Goal: Contribute content: Add original content to the website for others to see

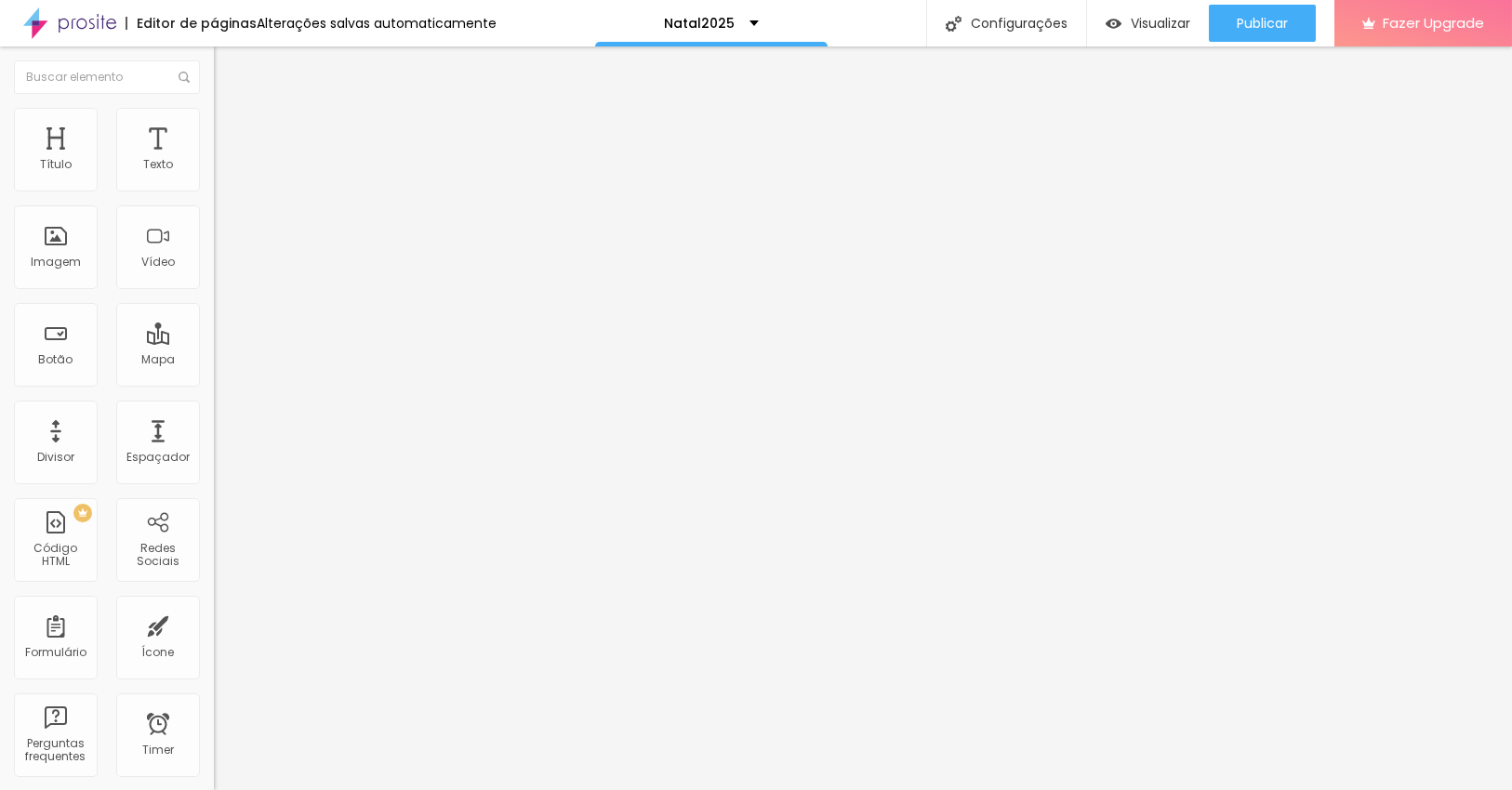
click at [214, 197] on span "Editar perguntas" at bounding box center [267, 189] width 106 height 16
drag, startPoint x: 677, startPoint y: 292, endPoint x: 602, endPoint y: 293, distance: 75.0
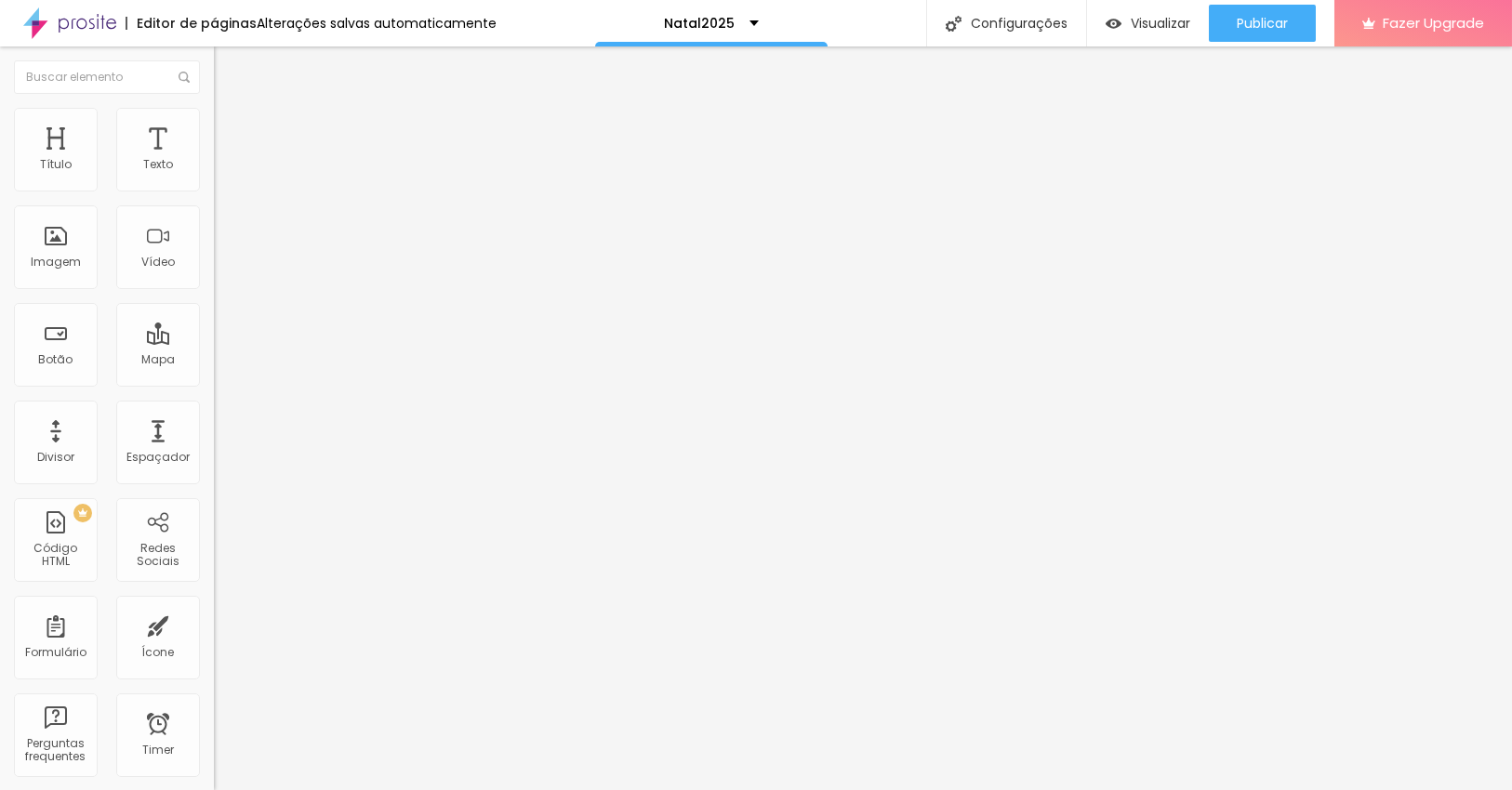
drag, startPoint x: 678, startPoint y: 464, endPoint x: 528, endPoint y: 474, distance: 150.3
drag, startPoint x: 599, startPoint y: 292, endPoint x: 511, endPoint y: 306, distance: 89.1
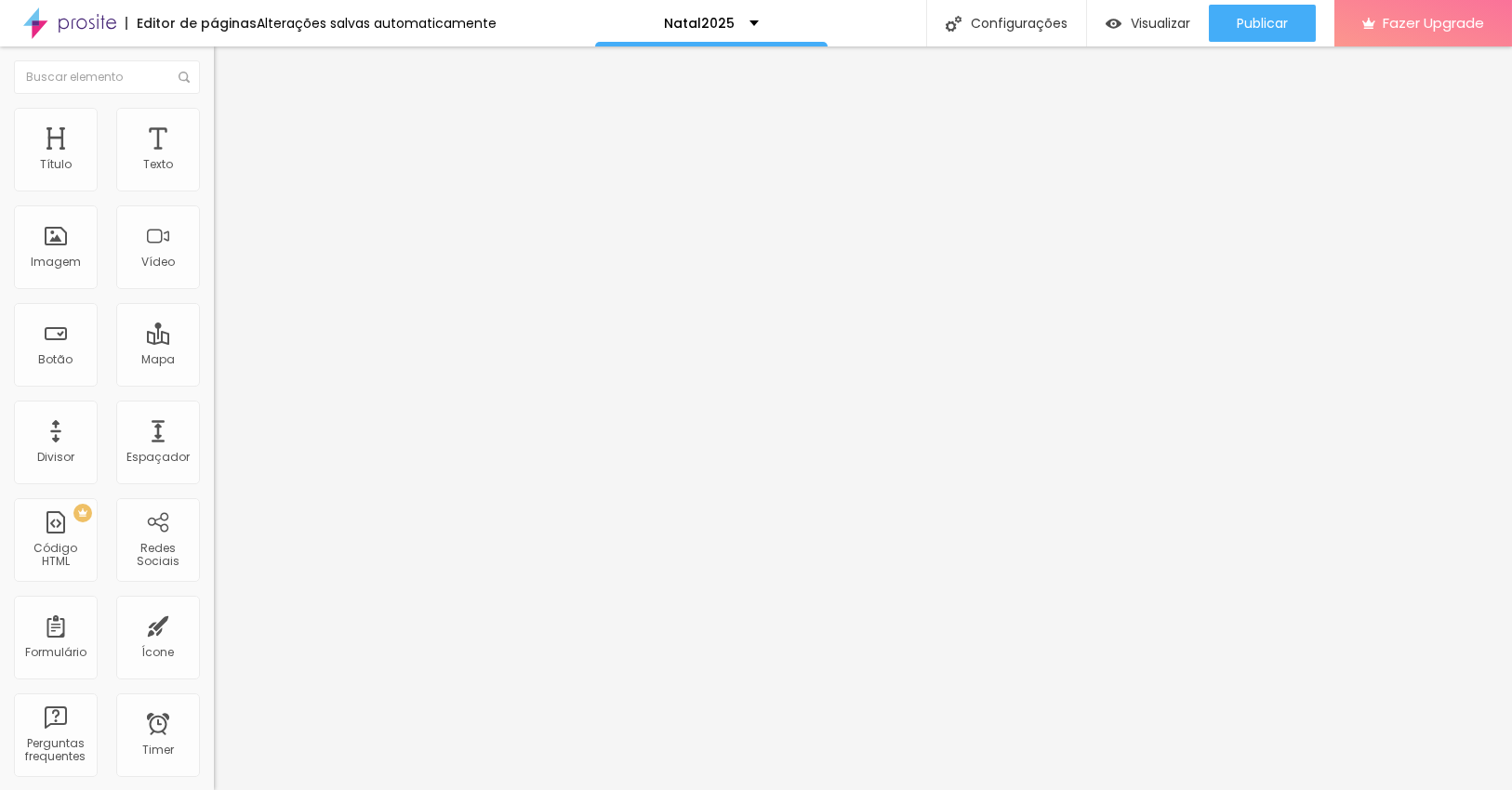
drag, startPoint x: 1014, startPoint y: 472, endPoint x: 1038, endPoint y: 513, distance: 47.5
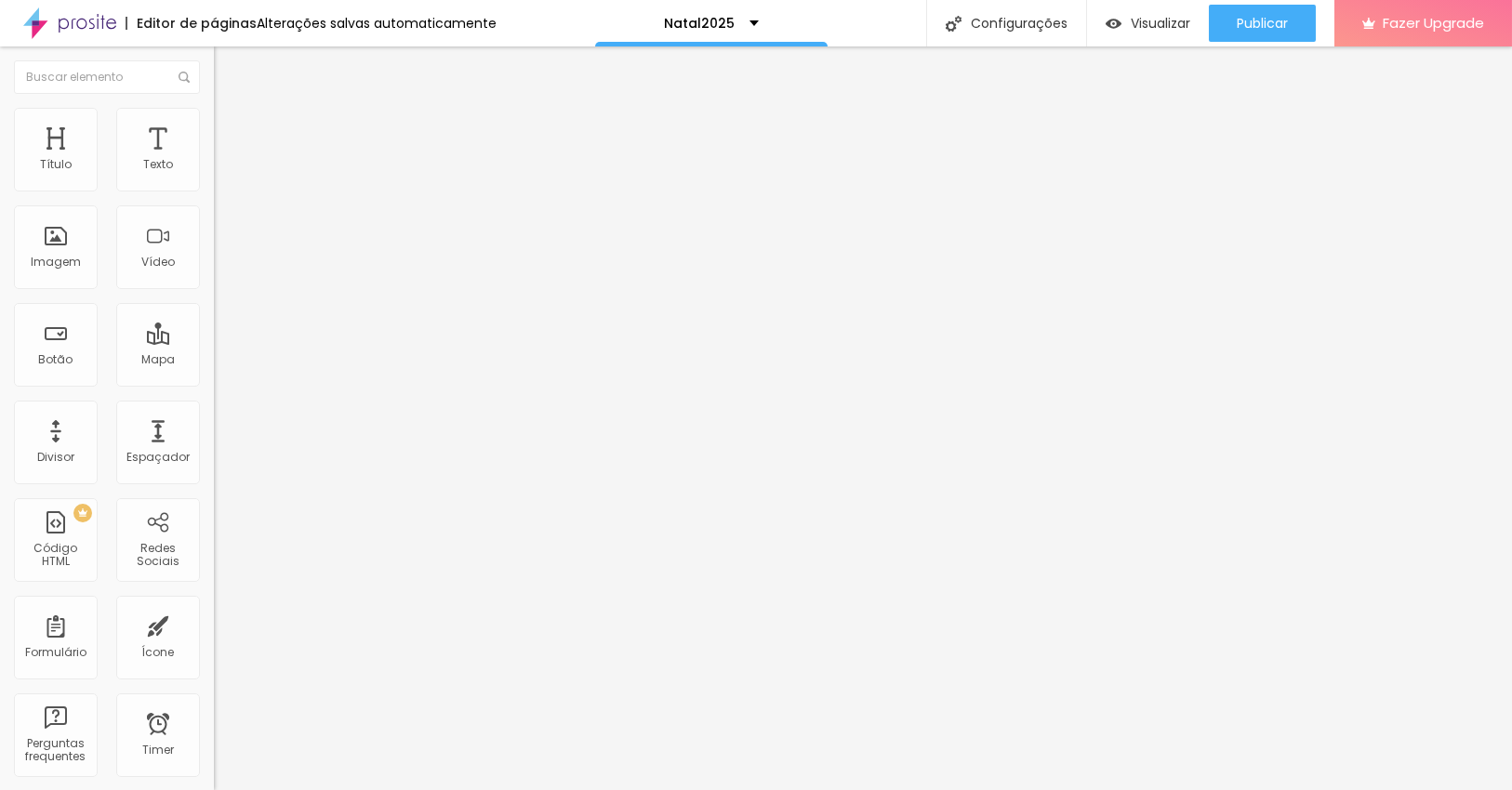
drag, startPoint x: 843, startPoint y: 489, endPoint x: 787, endPoint y: 489, distance: 56.0
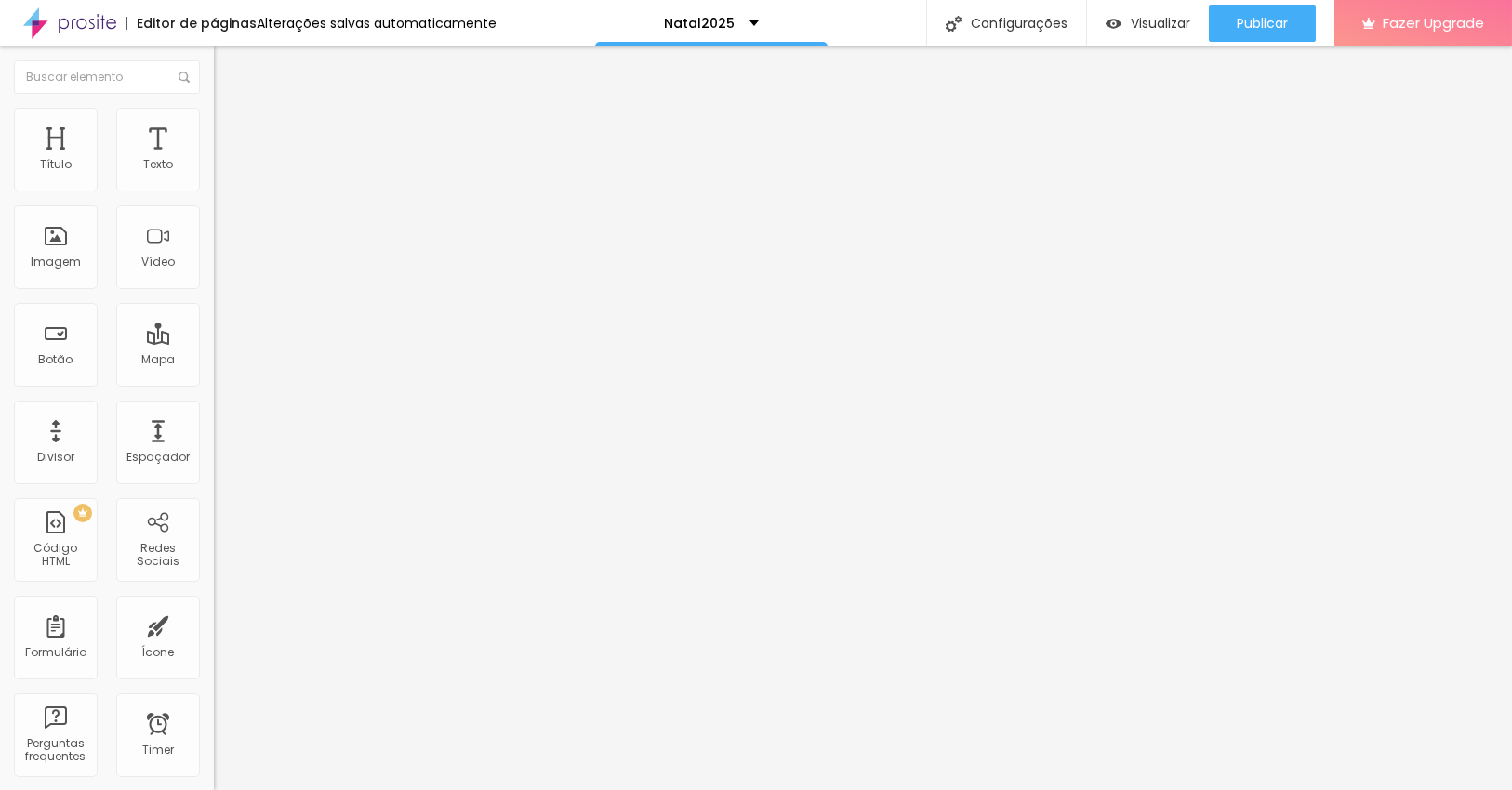
click at [214, 197] on span "Editar perguntas" at bounding box center [267, 189] width 106 height 16
drag, startPoint x: 614, startPoint y: 296, endPoint x: 481, endPoint y: 286, distance: 133.4
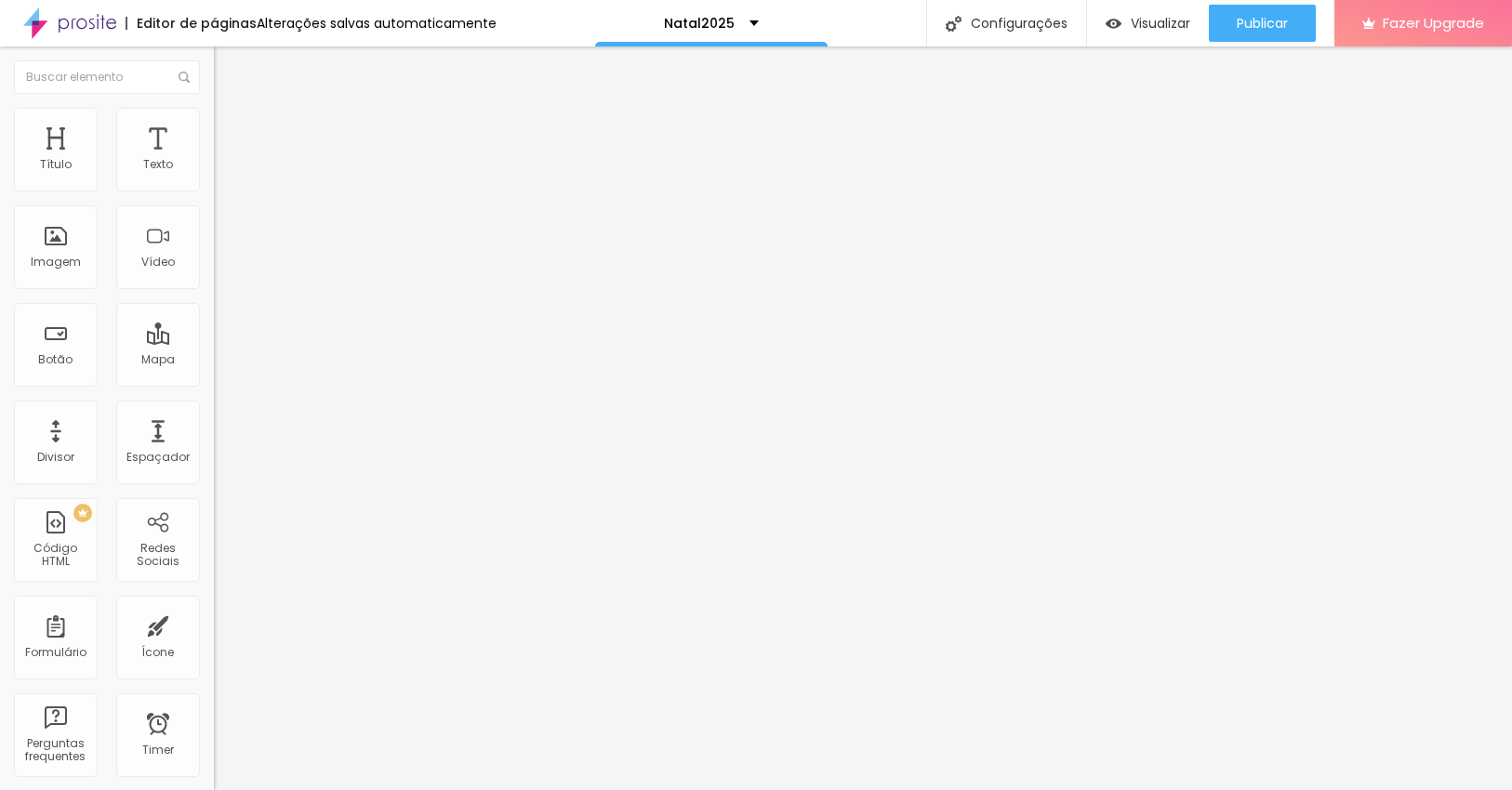
drag, startPoint x: 683, startPoint y: 471, endPoint x: 513, endPoint y: 463, distance: 170.2
drag, startPoint x: 676, startPoint y: 465, endPoint x: 528, endPoint y: 469, distance: 148.1
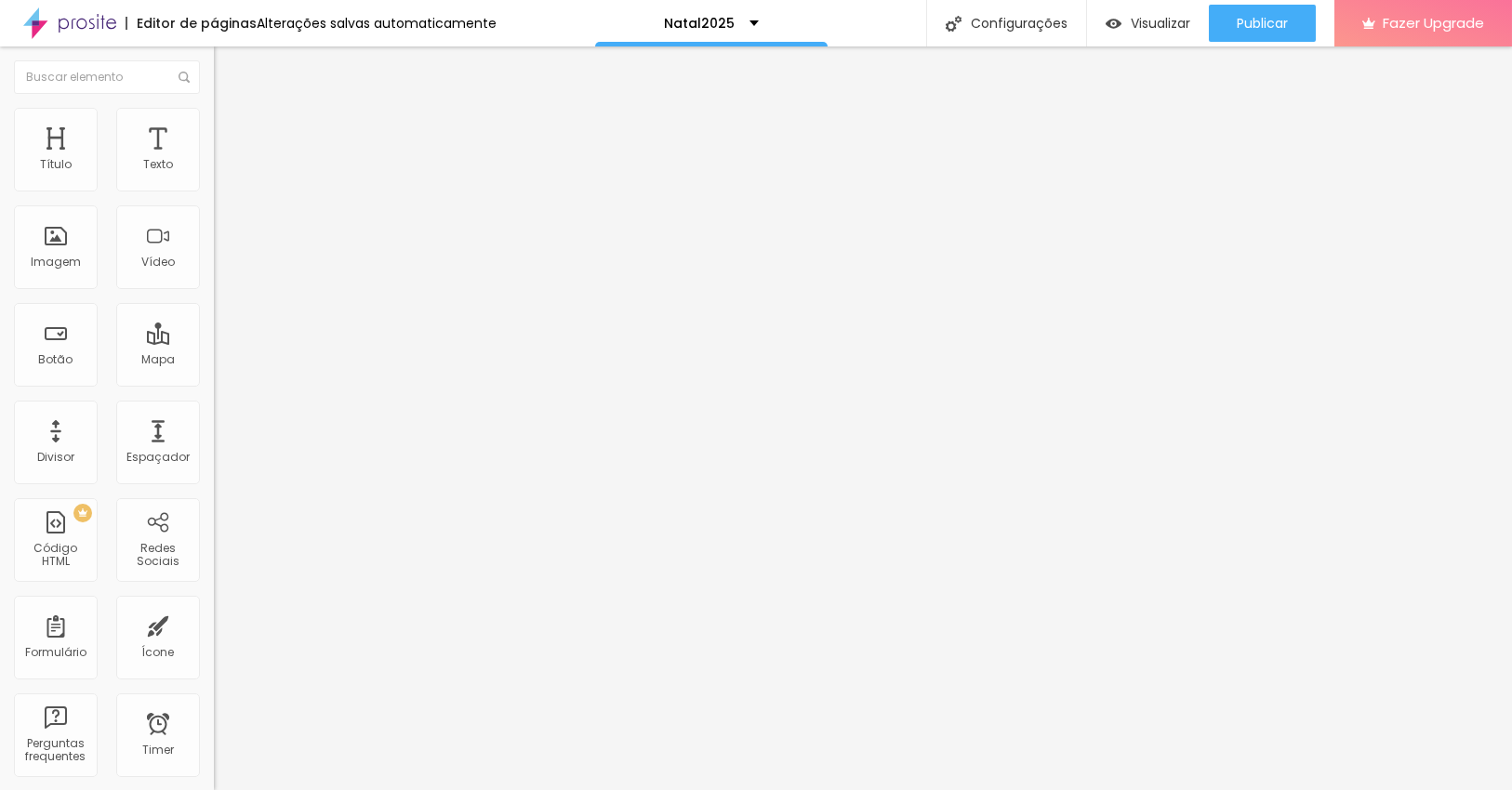
click at [214, 197] on span "Editar perguntas" at bounding box center [267, 189] width 106 height 16
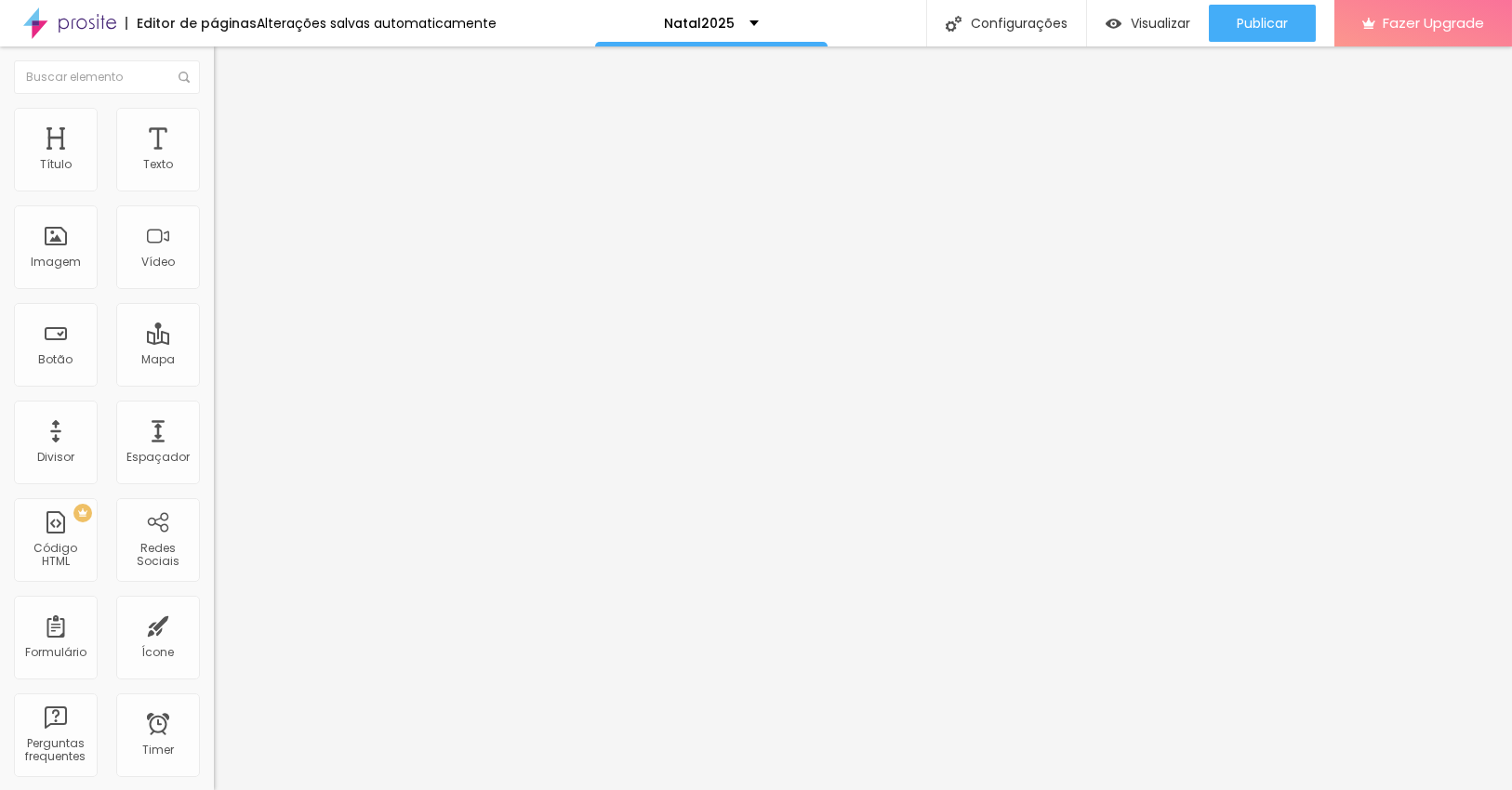
drag, startPoint x: 1004, startPoint y: 301, endPoint x: 530, endPoint y: 288, distance: 474.2
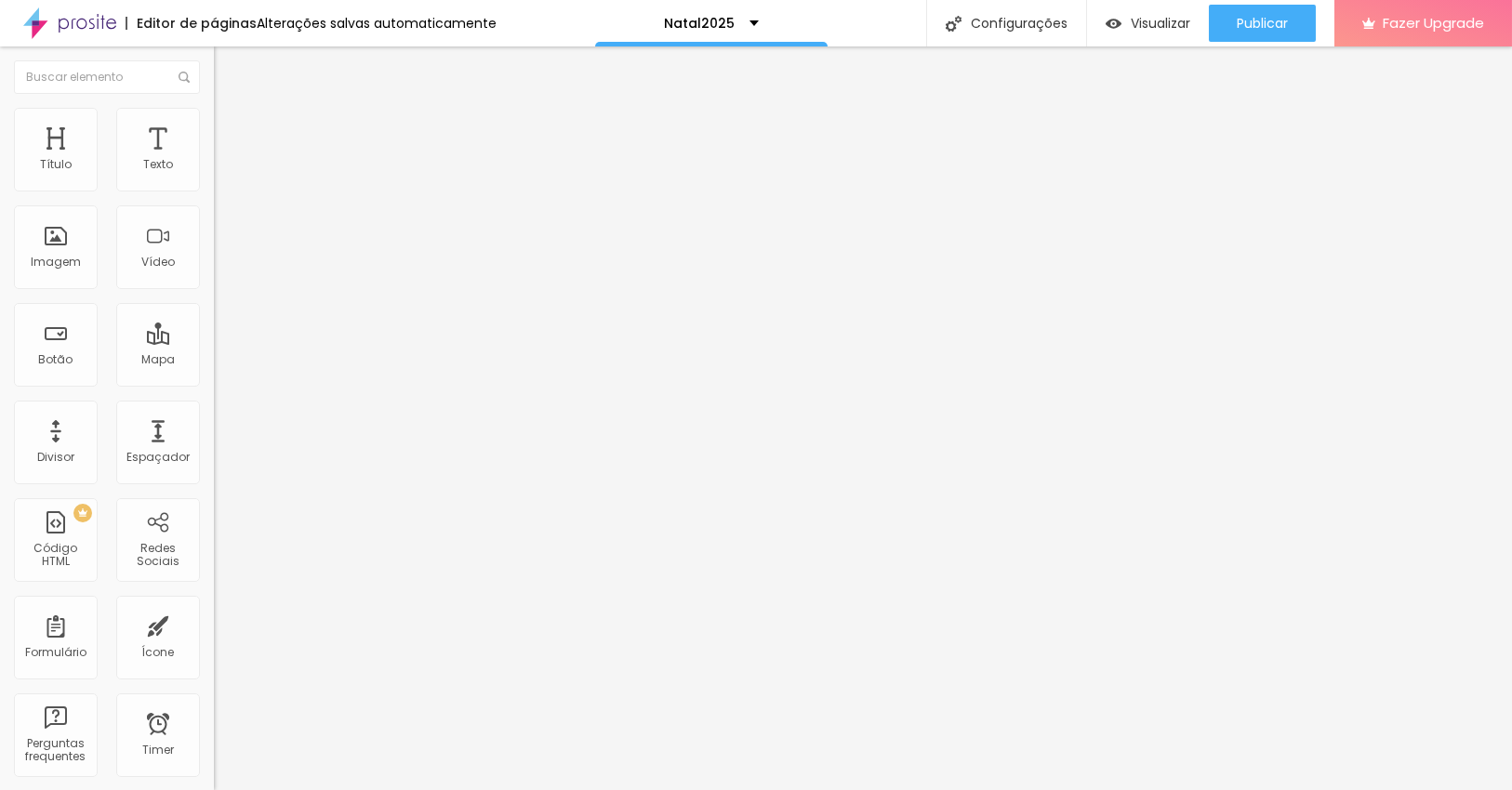
click at [214, 197] on span "Editar perguntas" at bounding box center [267, 189] width 106 height 16
drag, startPoint x: 796, startPoint y: 297, endPoint x: 526, endPoint y: 294, distance: 270.0
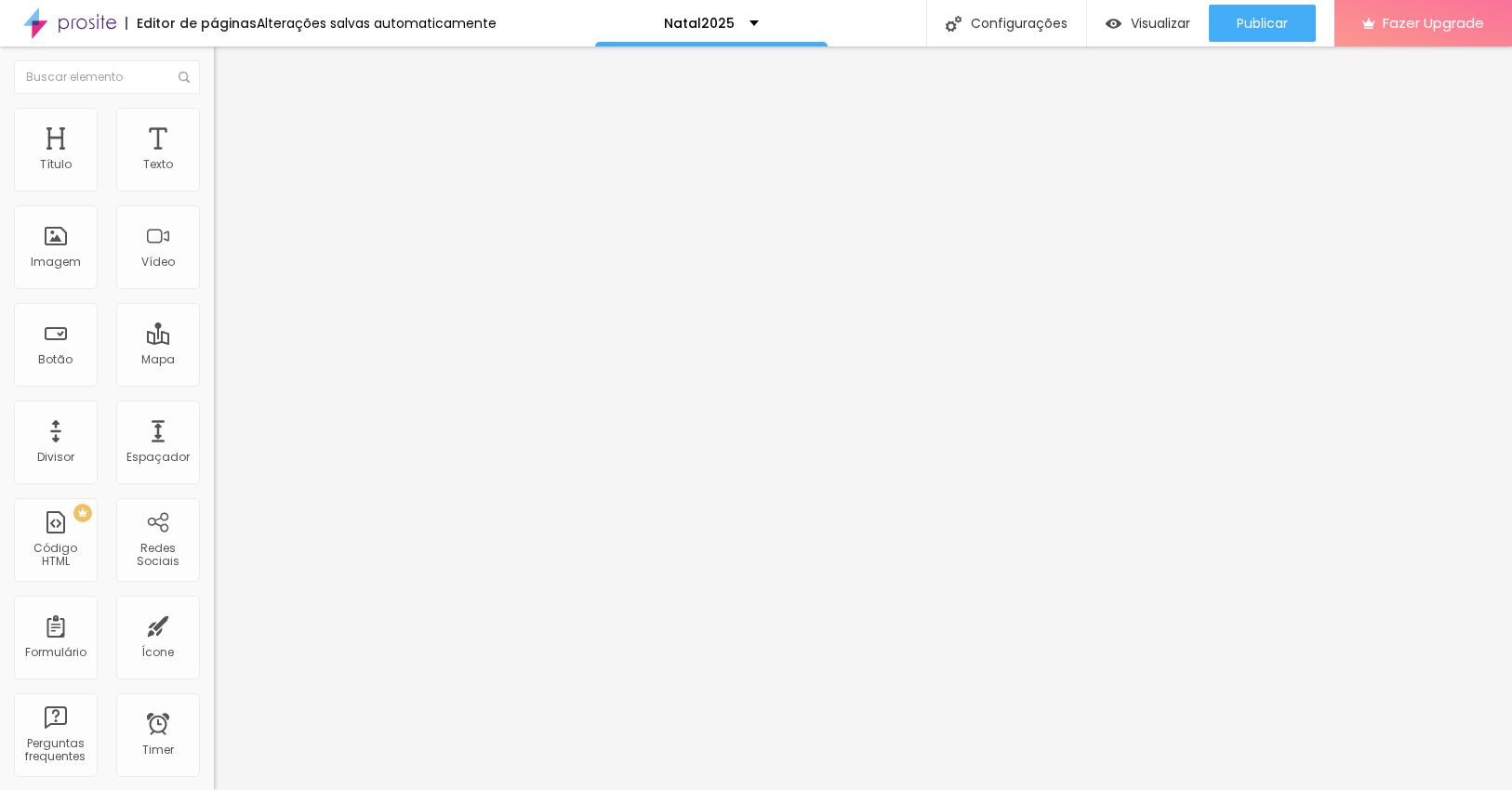
drag, startPoint x: 948, startPoint y: 494, endPoint x: 526, endPoint y: 462, distance: 423.2
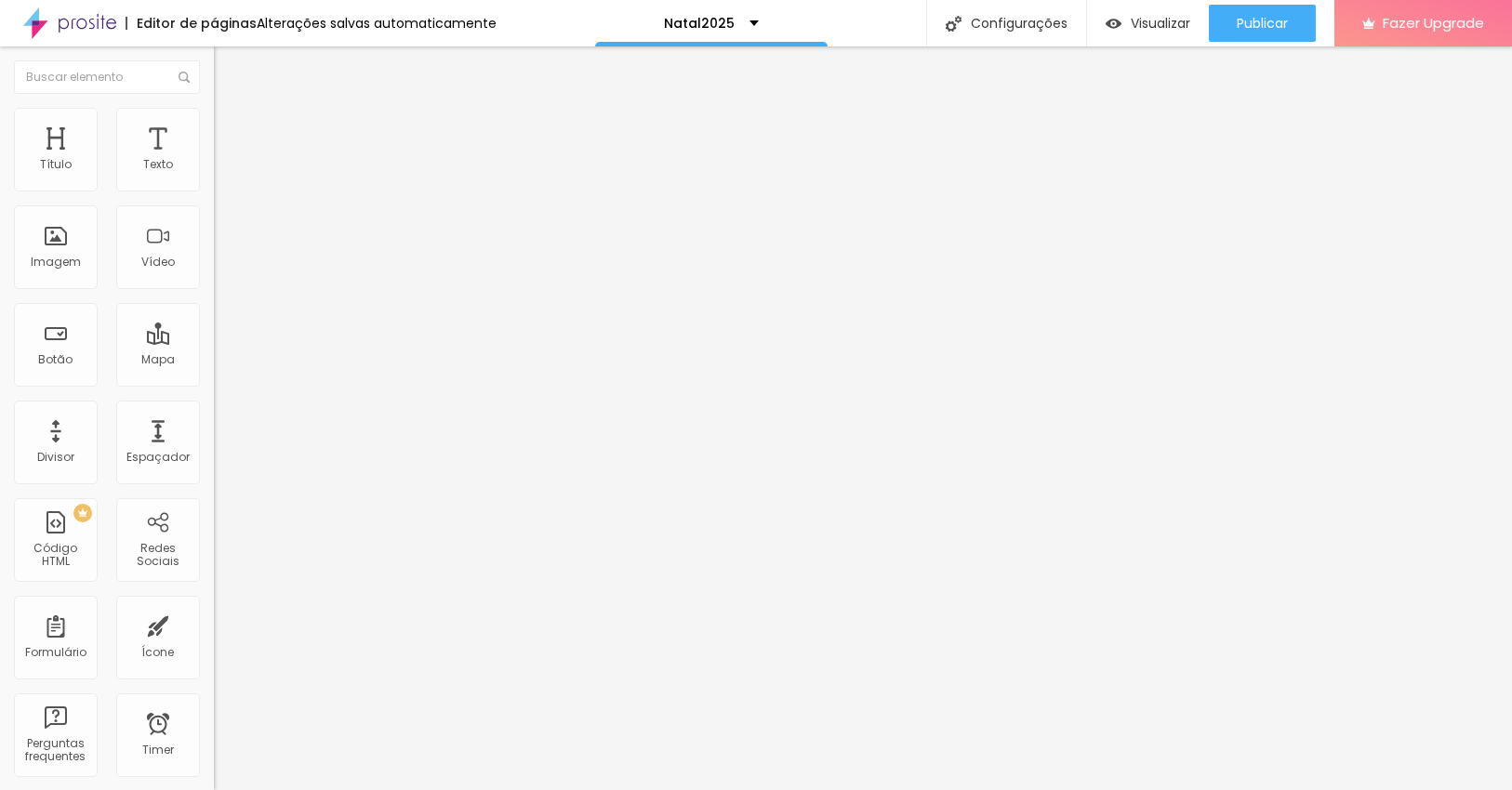
drag, startPoint x: 1132, startPoint y: 466, endPoint x: 1081, endPoint y: 464, distance: 51.0
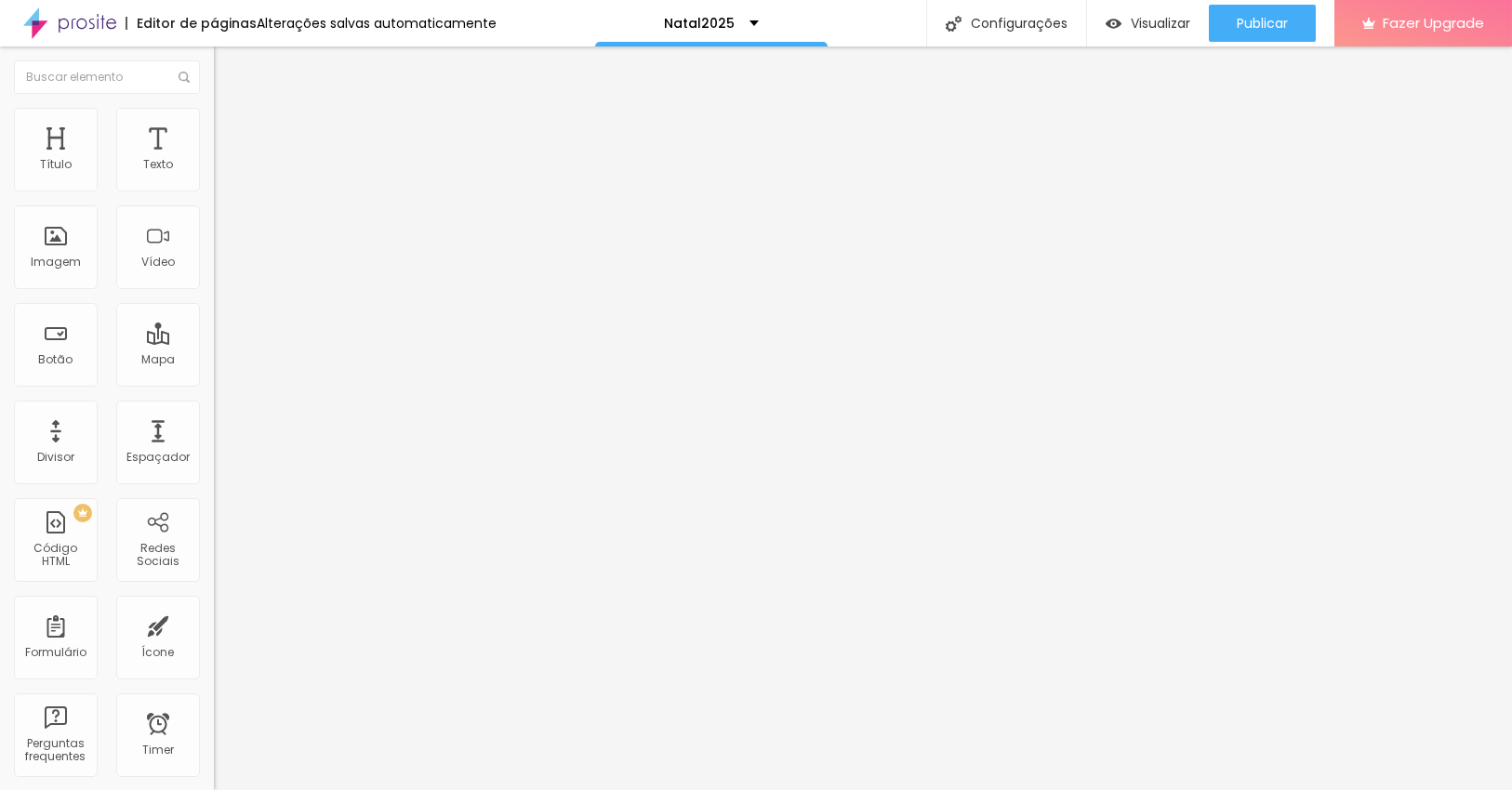
drag, startPoint x: 671, startPoint y: 492, endPoint x: 675, endPoint y: 557, distance: 65.1
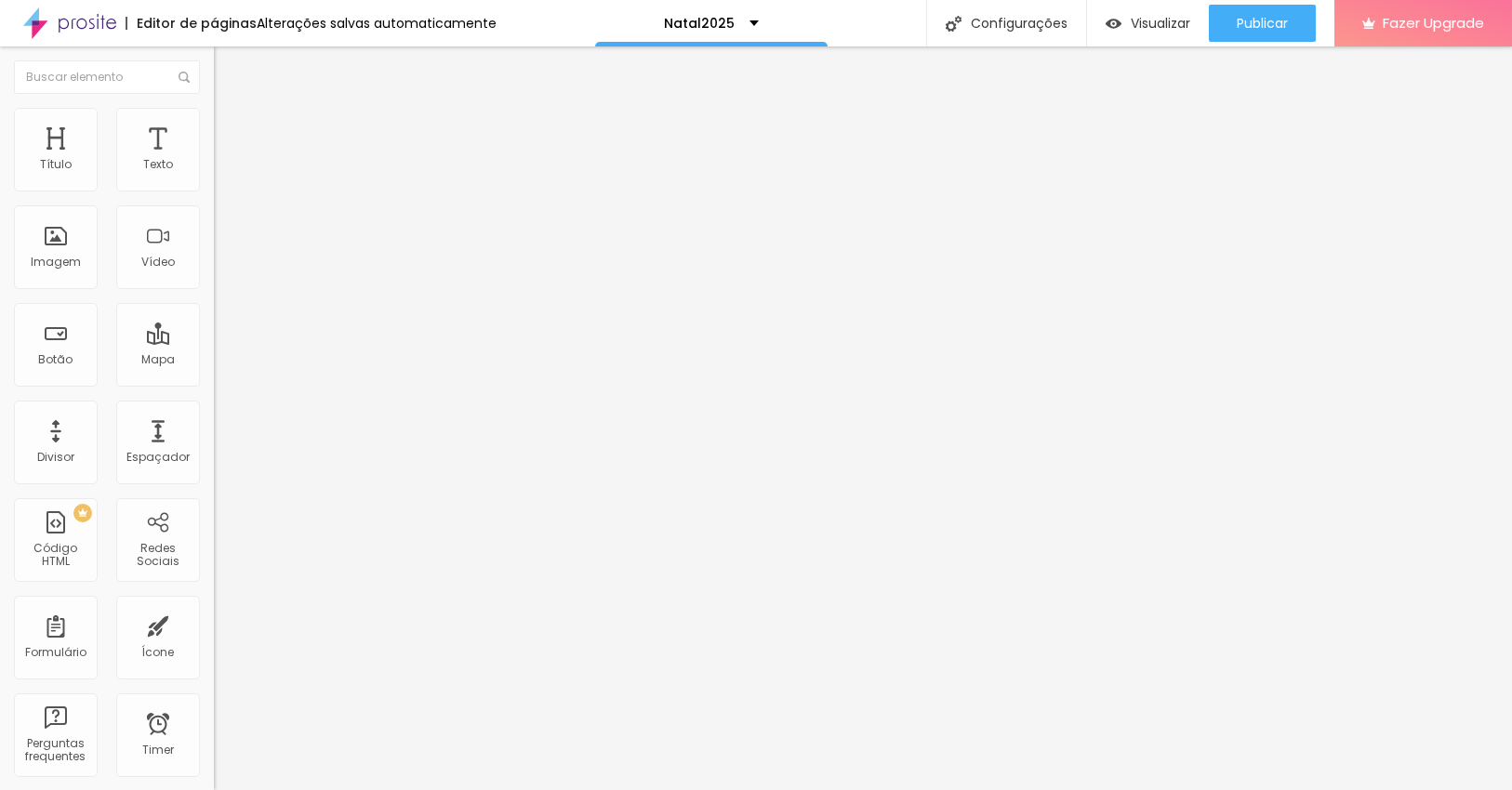
click at [214, 197] on span "Editar perguntas" at bounding box center [267, 189] width 106 height 16
drag, startPoint x: 1018, startPoint y: 300, endPoint x: 530, endPoint y: 314, distance: 488.2
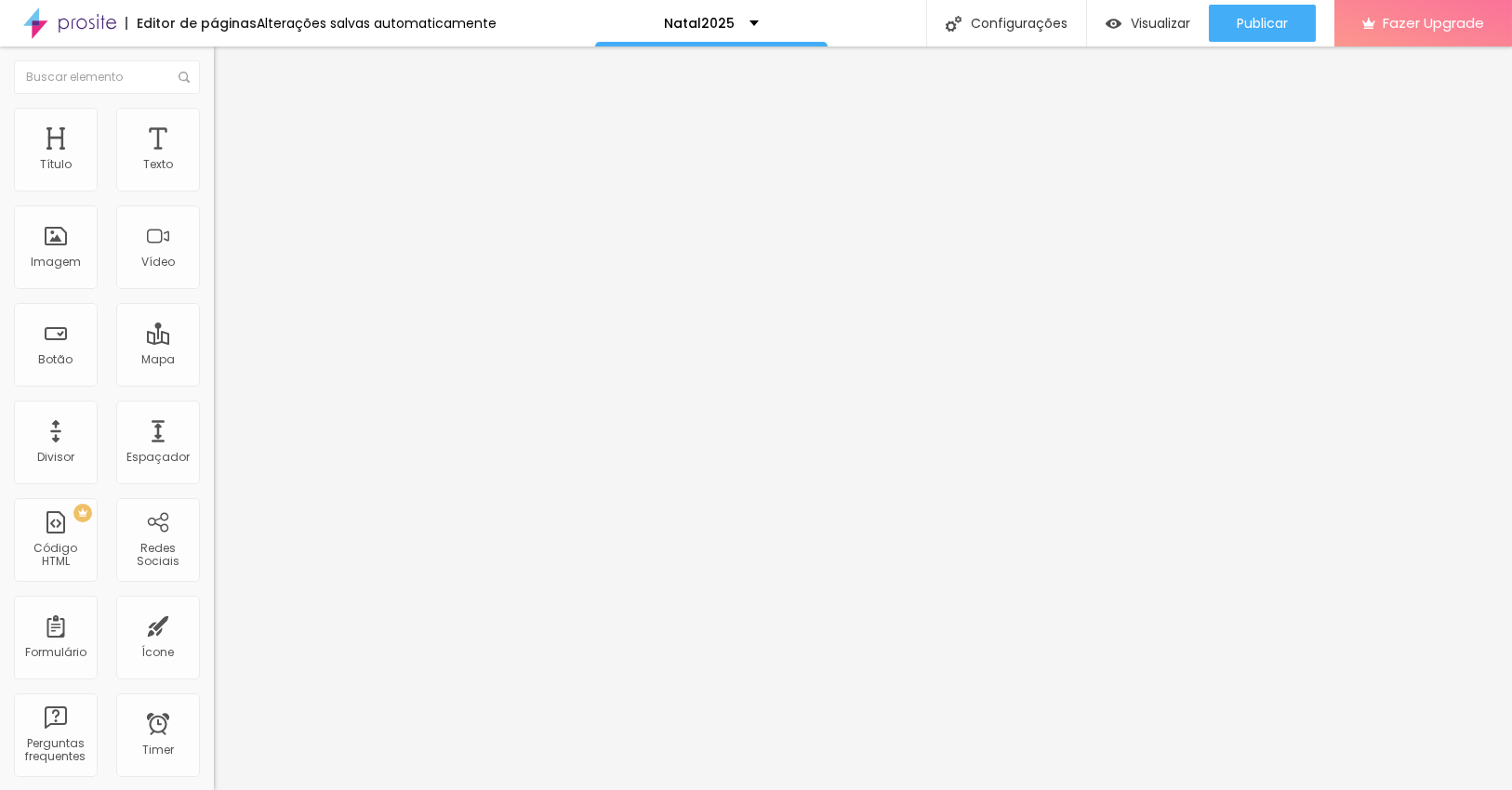
drag, startPoint x: 1023, startPoint y: 510, endPoint x: 504, endPoint y: 460, distance: 521.4
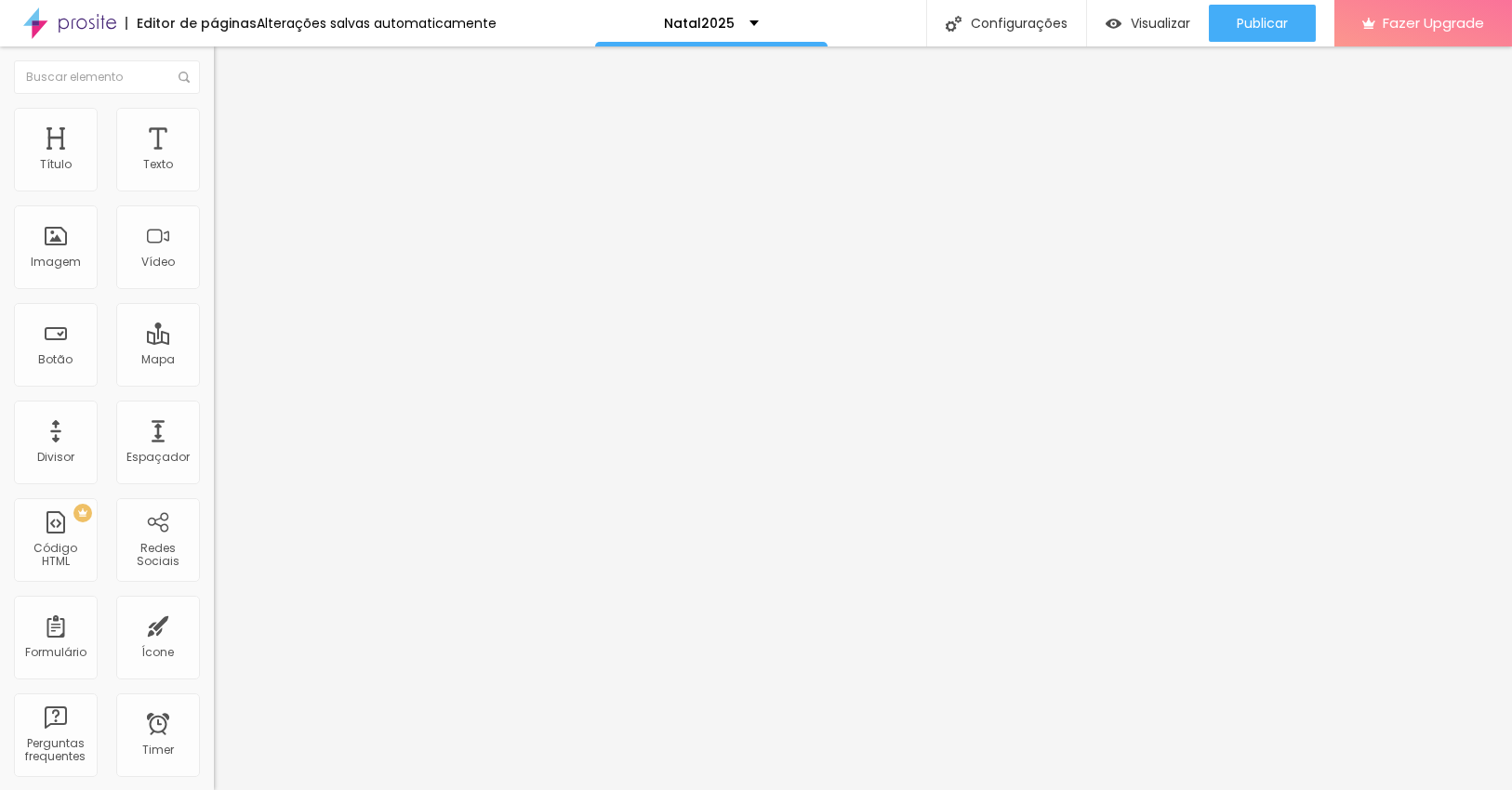
drag, startPoint x: 875, startPoint y: 503, endPoint x: 831, endPoint y: 593, distance: 100.2
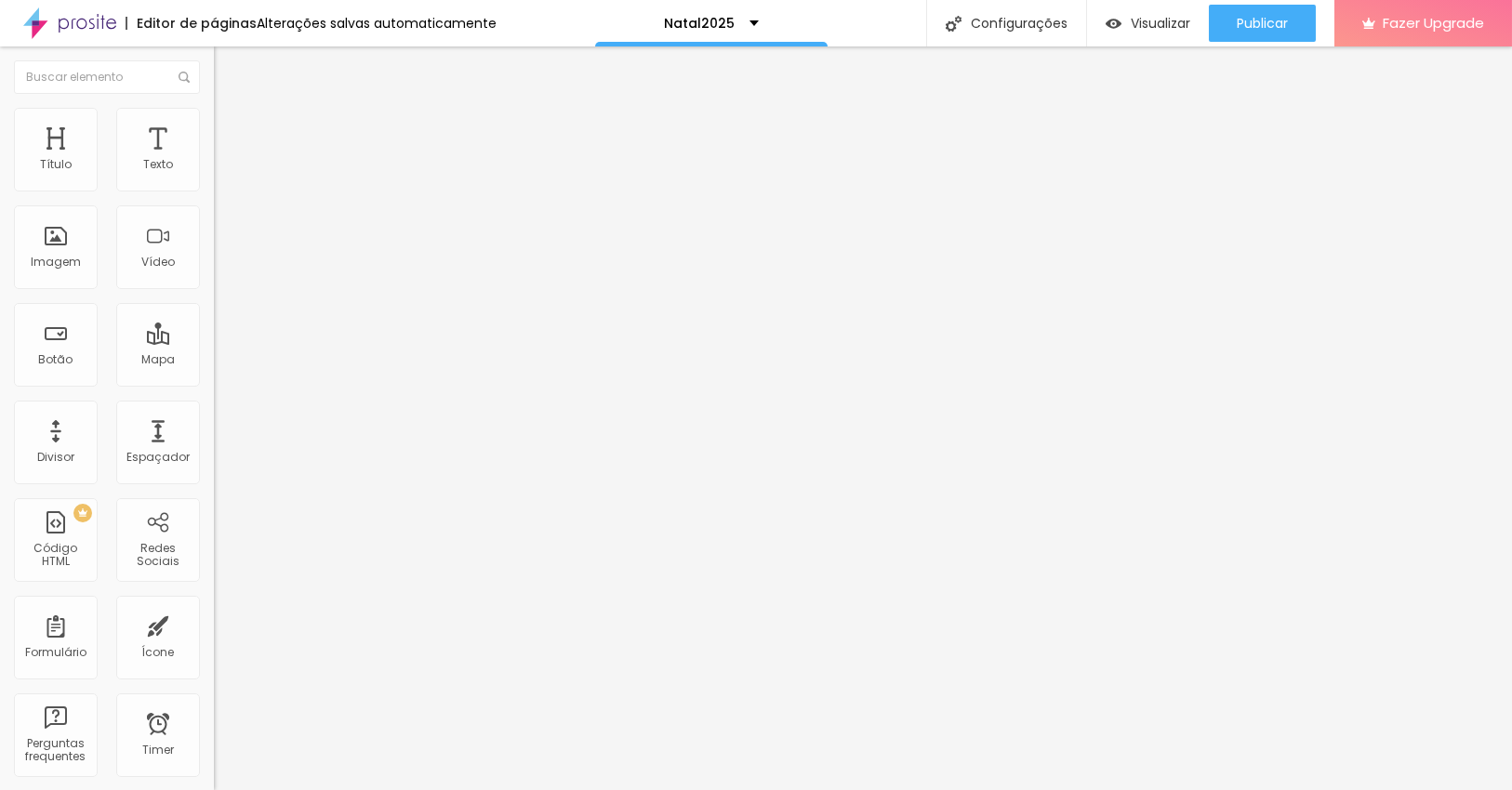
drag, startPoint x: 845, startPoint y: 295, endPoint x: 517, endPoint y: 305, distance: 328.2
click at [214, 116] on li "Estilo" at bounding box center [321, 117] width 214 height 19
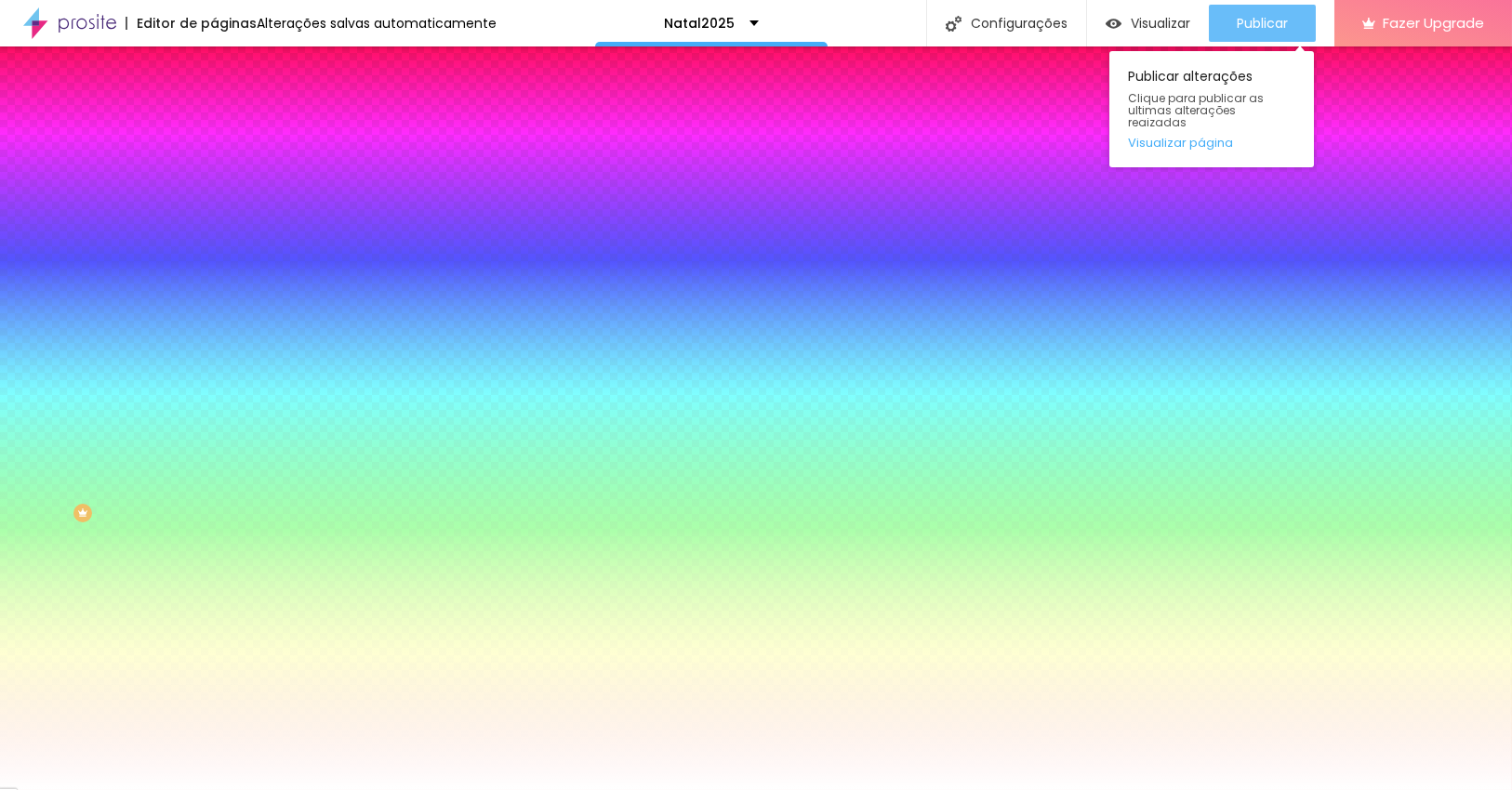
click at [1264, 23] on span "Publicar" at bounding box center [1262, 23] width 51 height 15
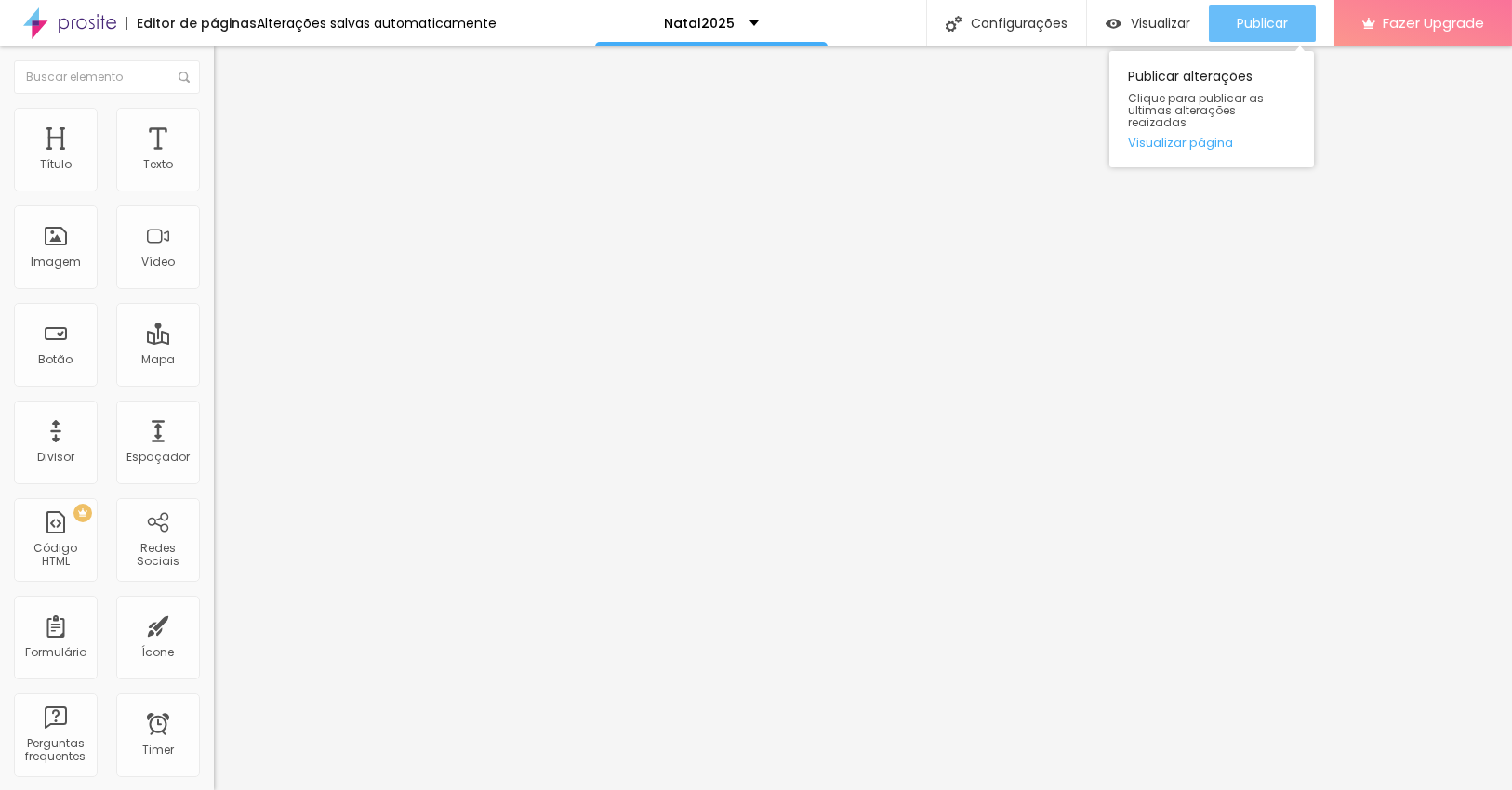
click at [1265, 20] on span "Publicar" at bounding box center [1262, 23] width 51 height 15
click at [1283, 34] on div "Publicar" at bounding box center [1262, 24] width 51 height 37
click at [1283, 29] on span "Publicar" at bounding box center [1262, 23] width 51 height 15
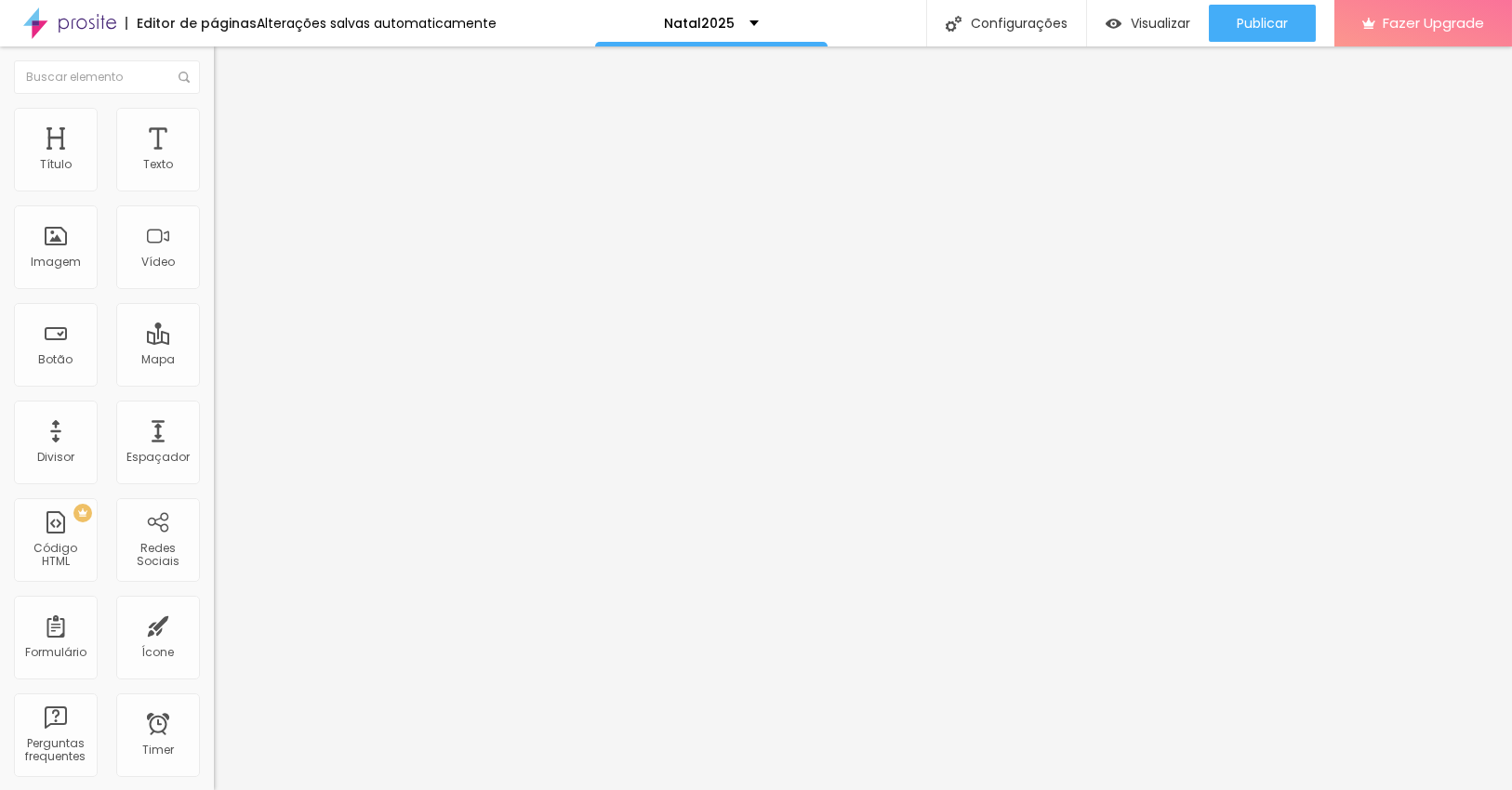
type input "79"
type input "78"
type input "77"
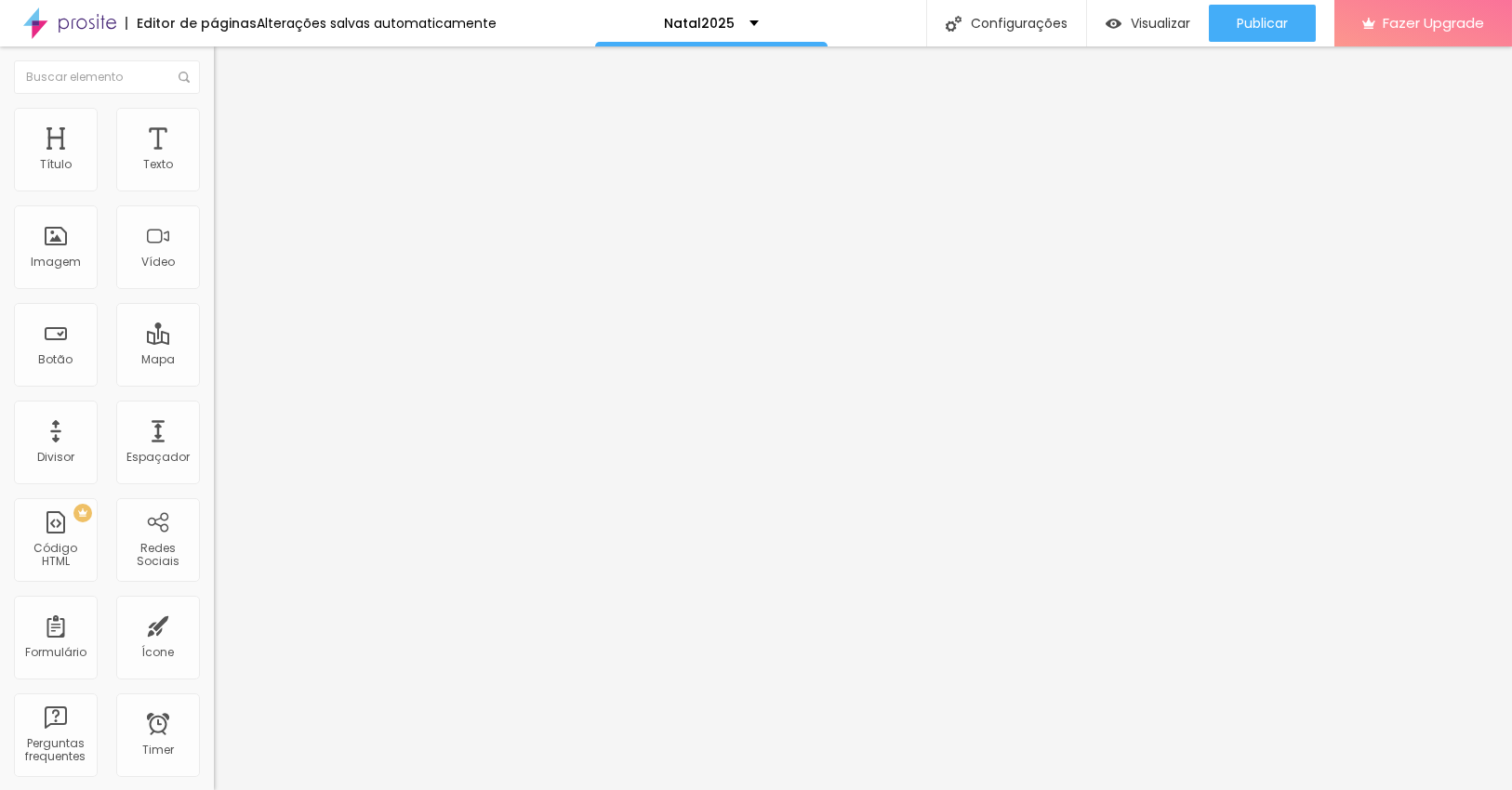
type input "77"
type input "76"
type input "75"
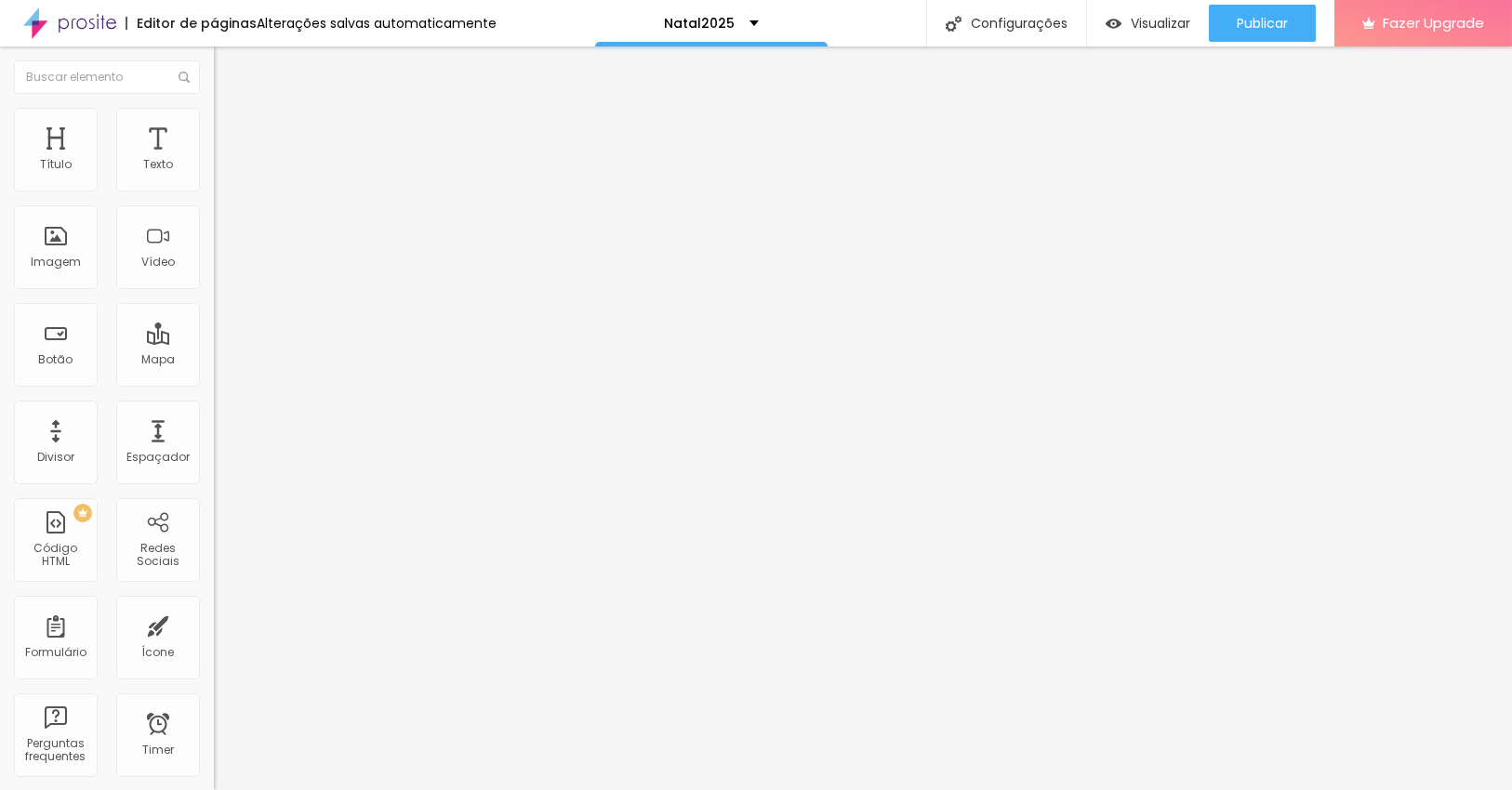
type input "74"
type input "73"
type input "72"
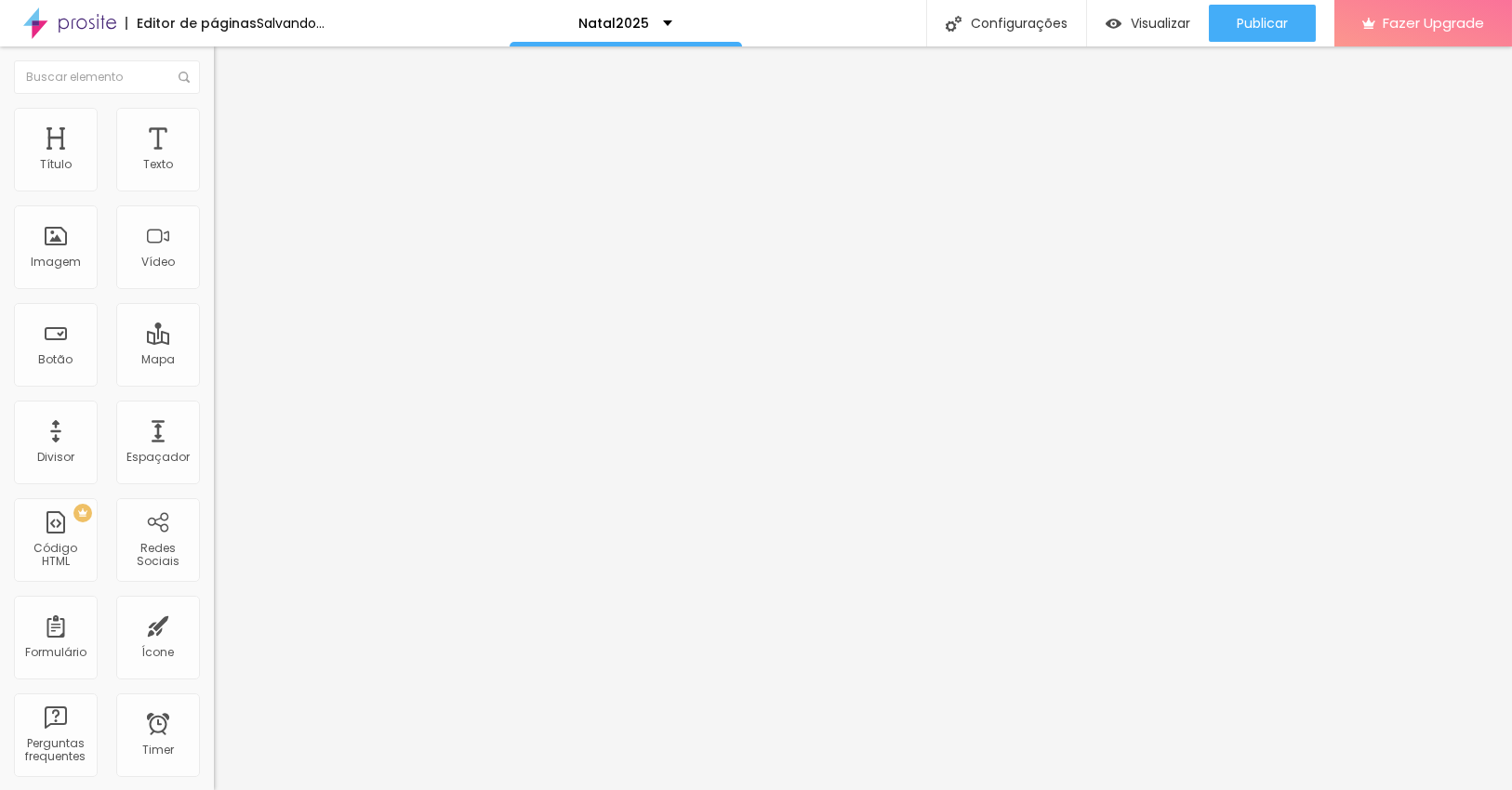
type input "72"
type input "71"
type input "70"
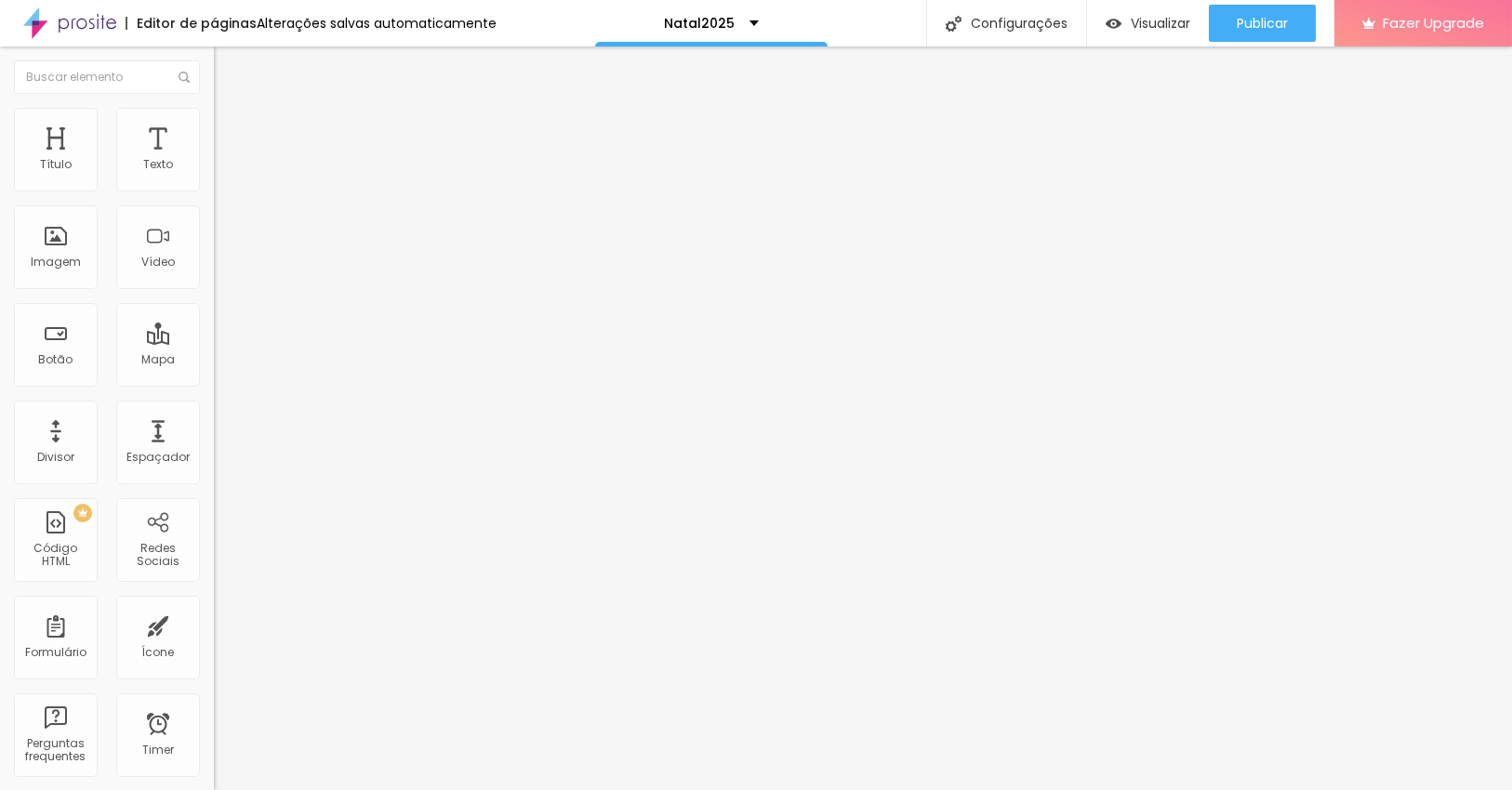
drag, startPoint x: 129, startPoint y: 386, endPoint x: 117, endPoint y: 386, distance: 12.0
type input "70"
click at [214, 442] on input "range" at bounding box center [274, 449] width 120 height 15
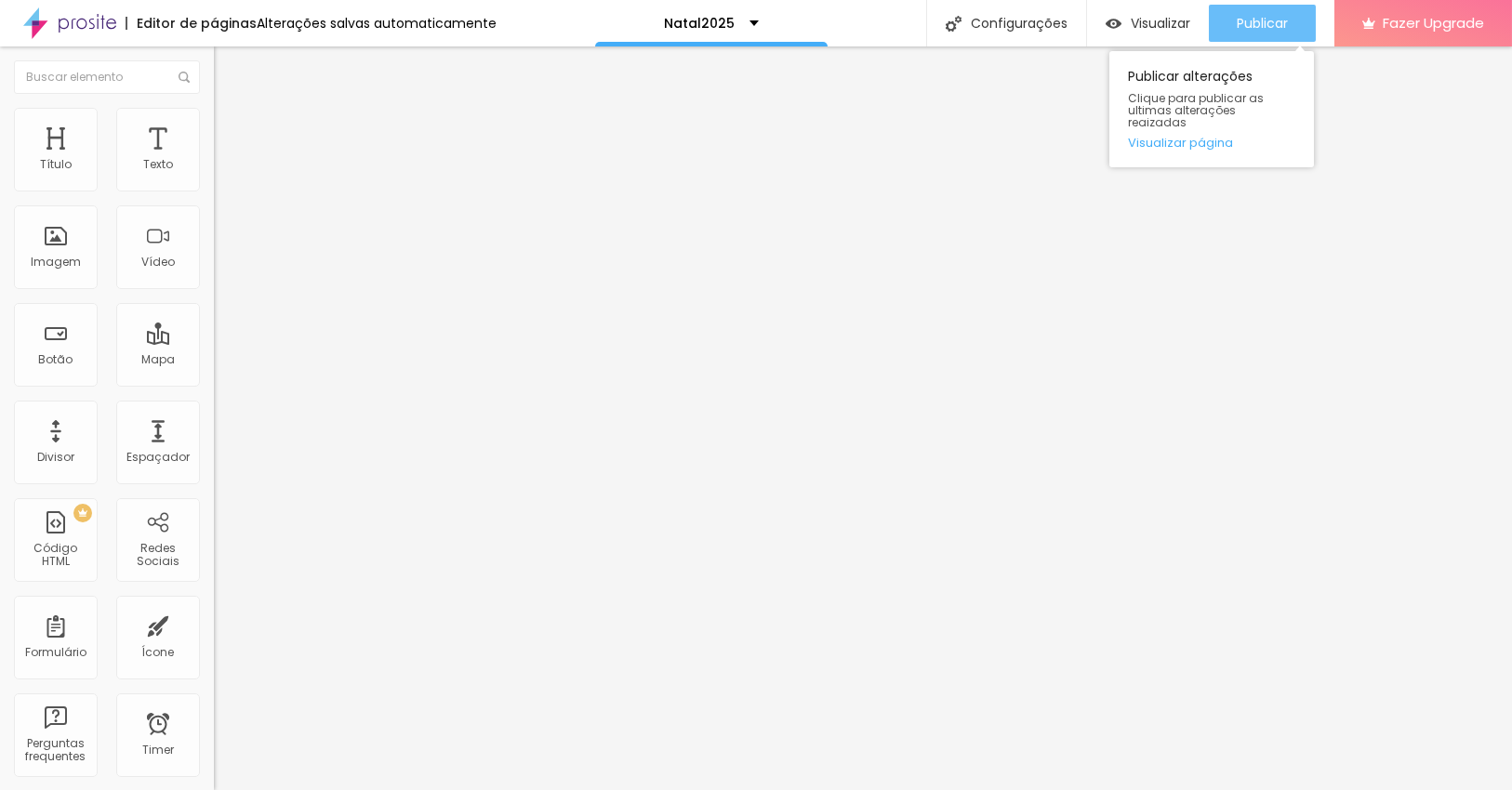
click at [1239, 28] on span "Publicar" at bounding box center [1262, 23] width 51 height 15
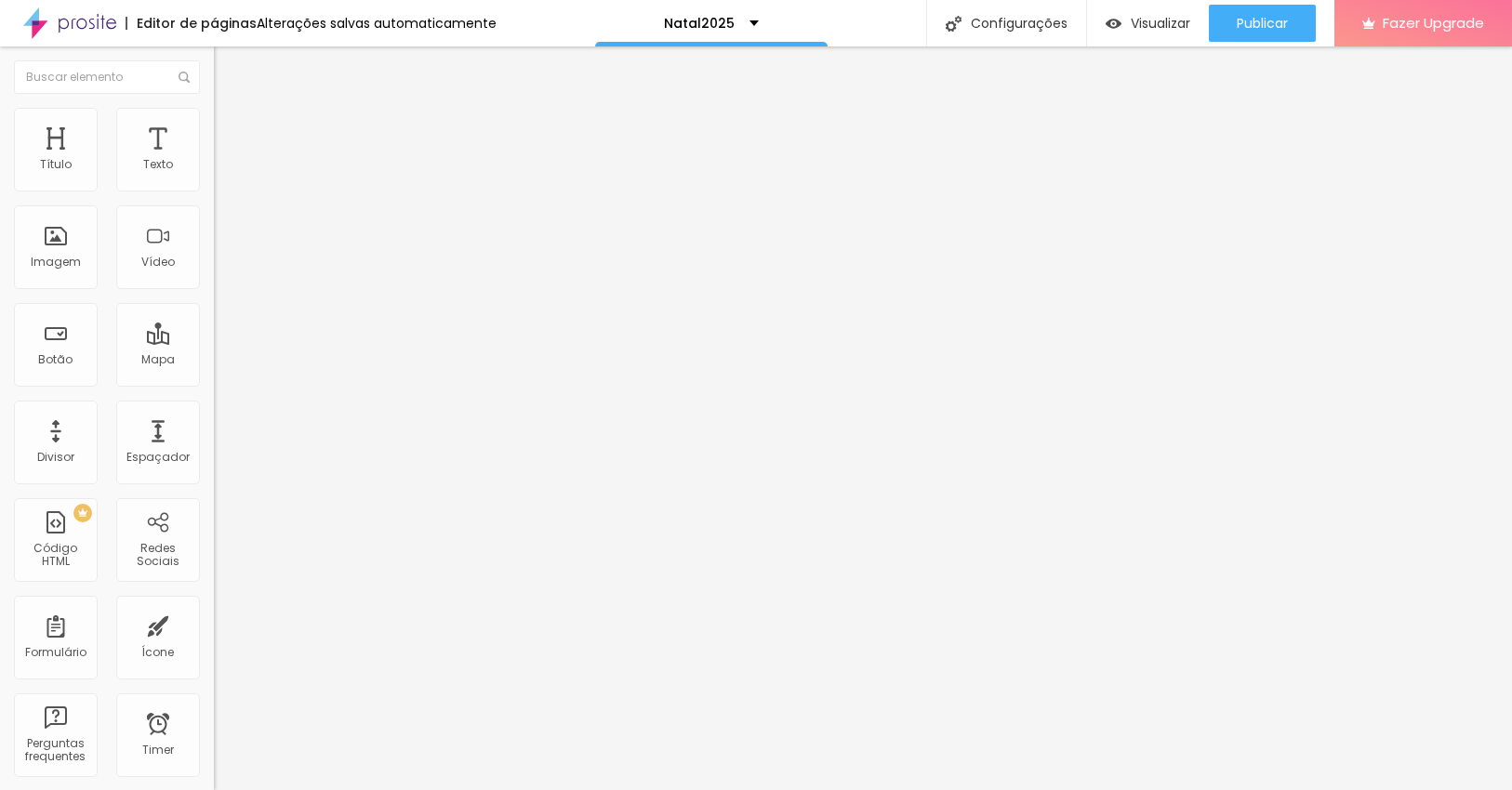
click at [214, 160] on span "Titulo 1" at bounding box center [244, 146] width 60 height 26
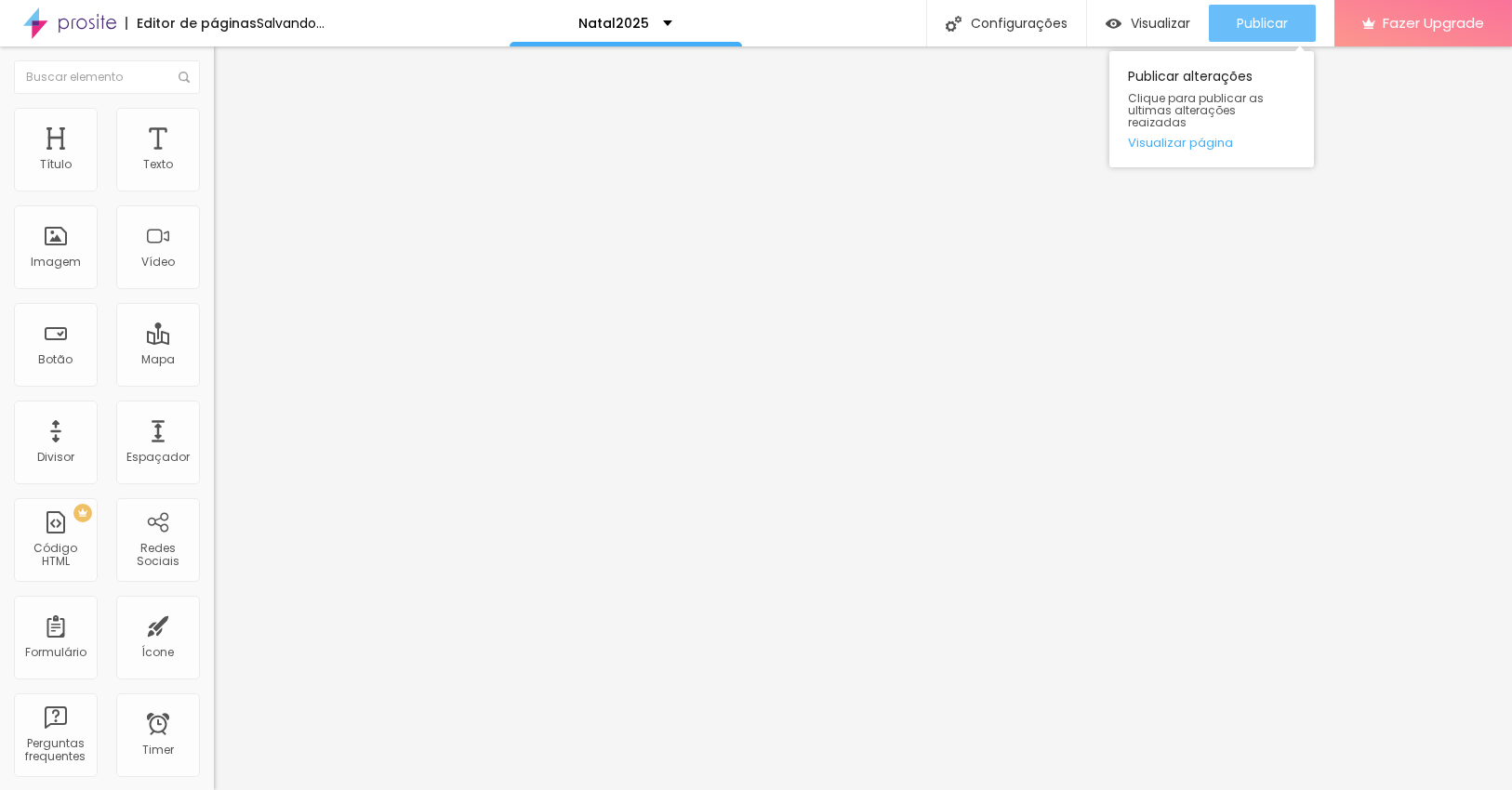
click at [1264, 26] on span "Publicar" at bounding box center [1262, 23] width 51 height 15
click at [1272, 20] on span "Publicar" at bounding box center [1262, 23] width 51 height 15
click at [1257, 19] on span "Publicar" at bounding box center [1262, 23] width 51 height 15
click at [1258, 26] on span "Publicar" at bounding box center [1262, 23] width 51 height 15
click at [1237, 28] on span "Publicar" at bounding box center [1262, 23] width 51 height 15
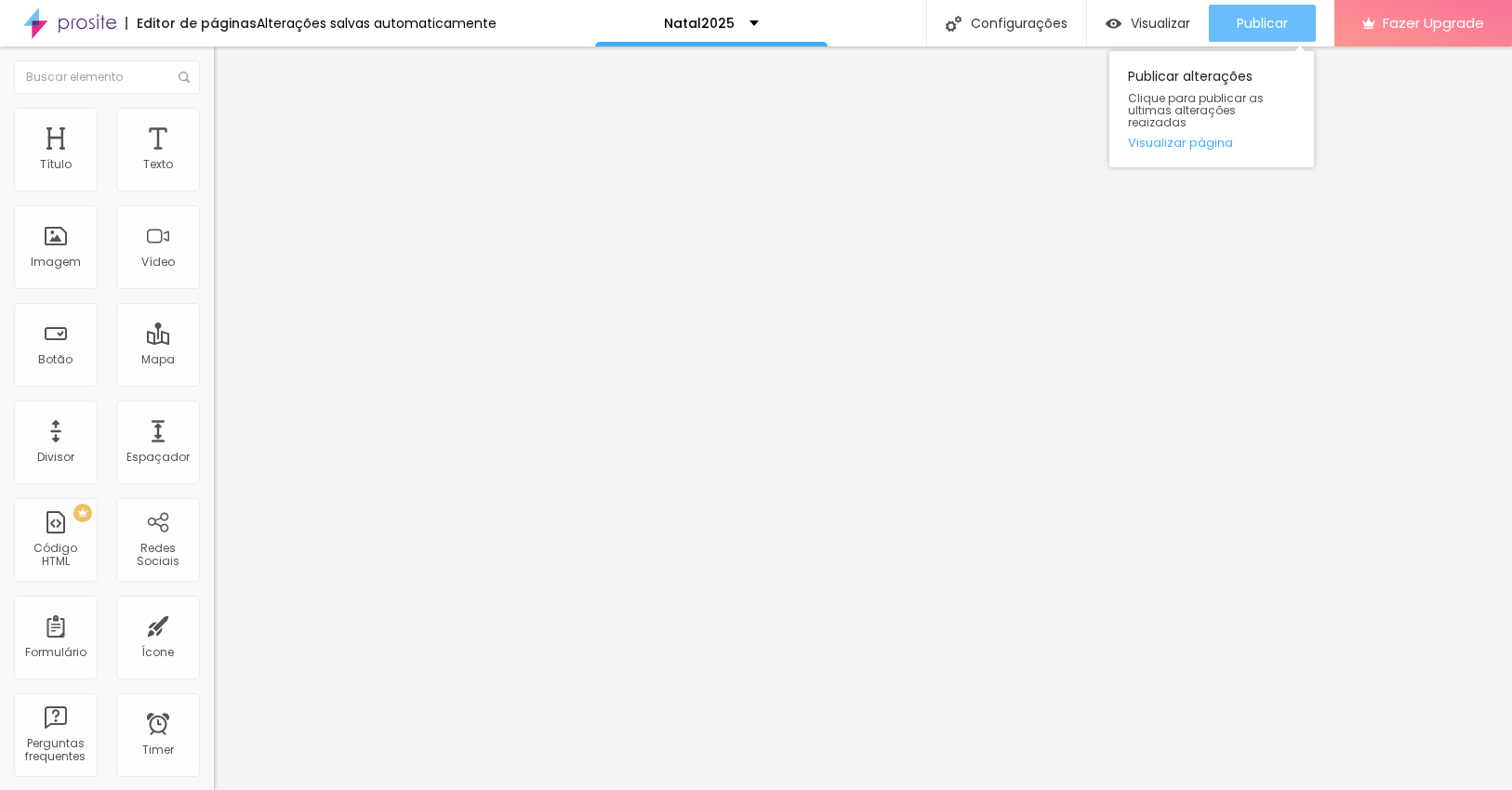
click at [1273, 21] on span "Publicar" at bounding box center [1262, 23] width 51 height 15
click at [1251, 26] on span "Publicar" at bounding box center [1262, 23] width 51 height 15
click at [1280, 33] on div "Publicar" at bounding box center [1262, 24] width 51 height 37
click at [1260, 27] on span "Publicar" at bounding box center [1262, 23] width 51 height 15
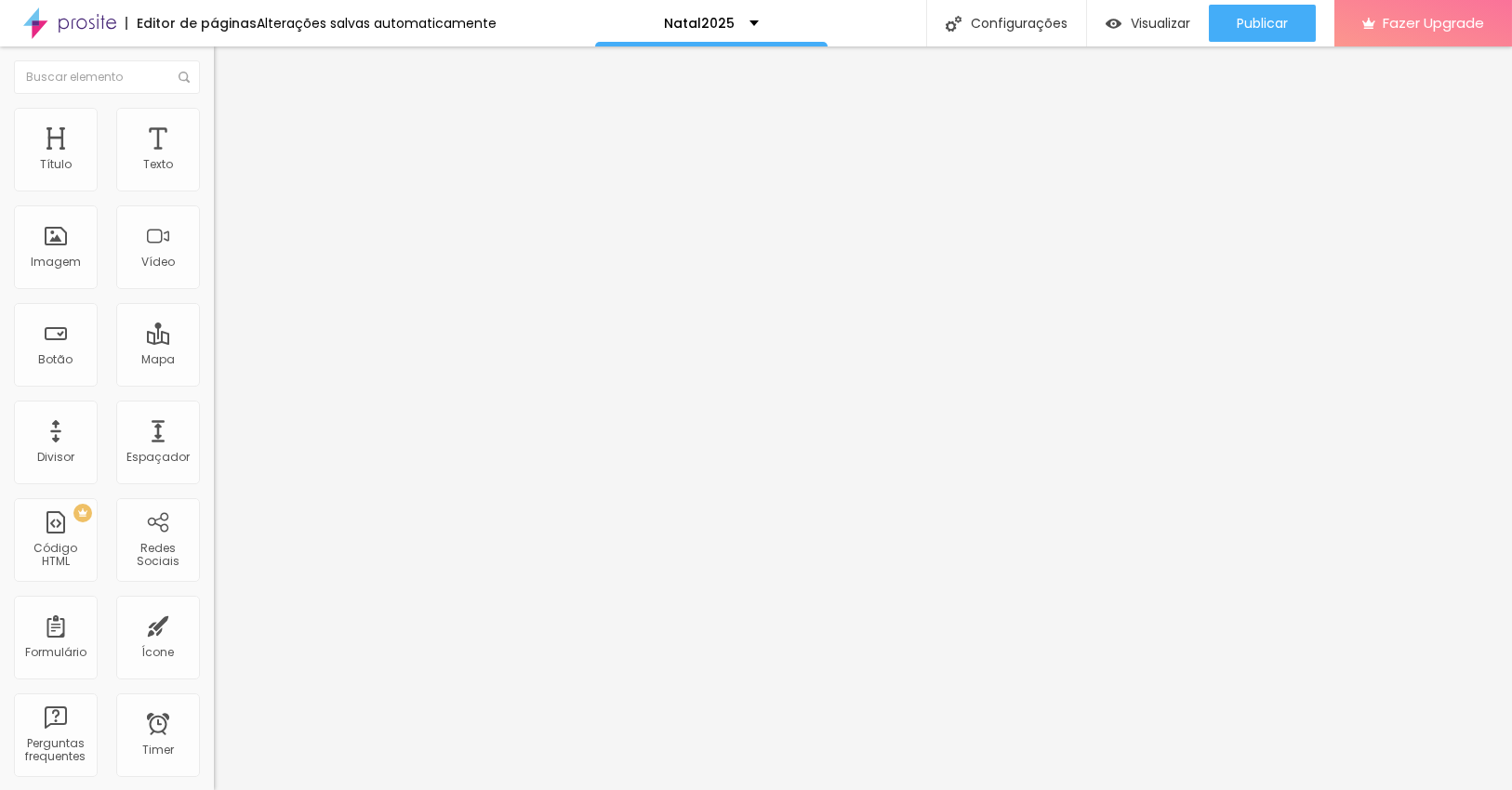
type input "15"
type input "14"
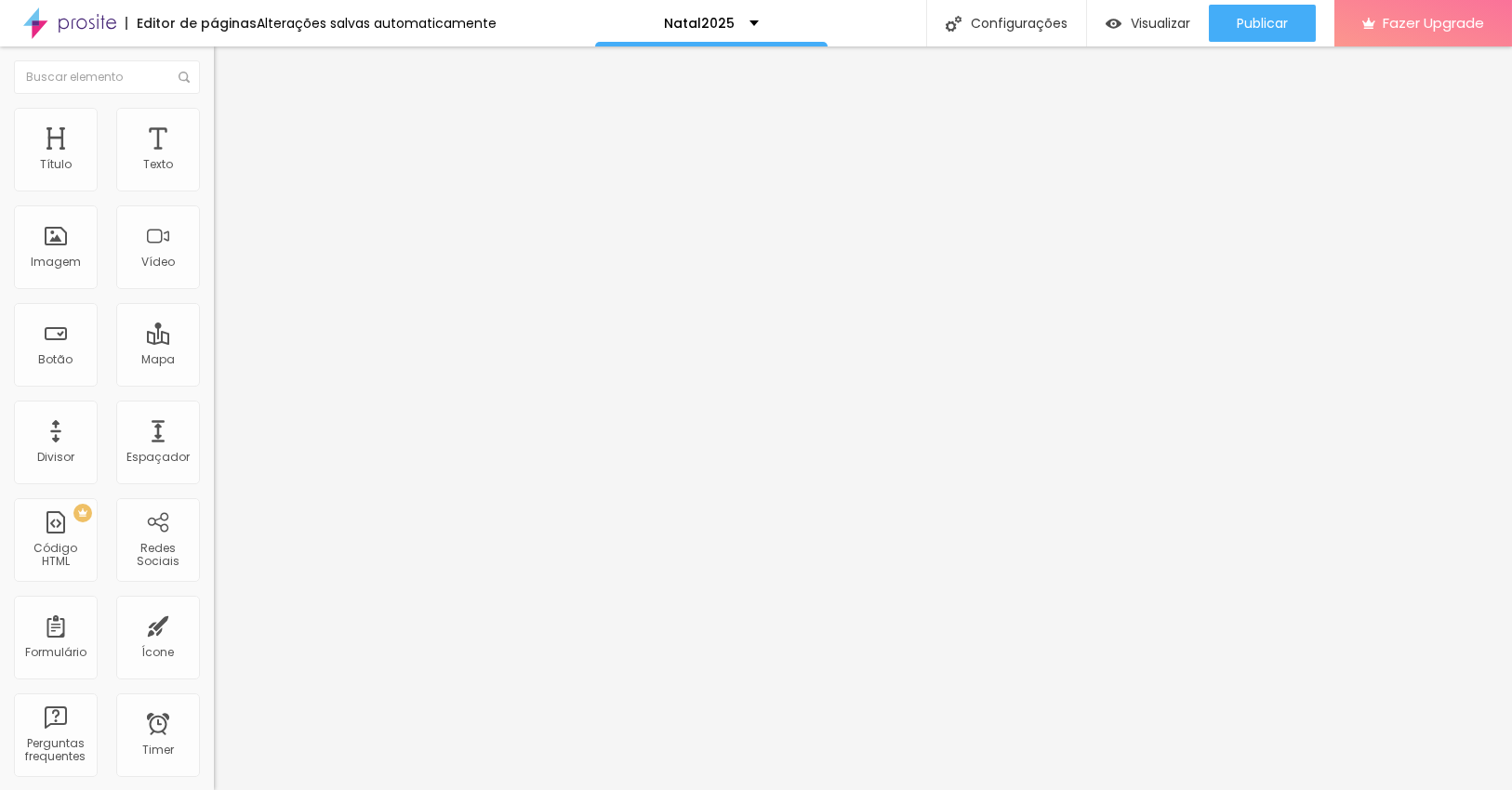
click at [214, 342] on input "range" at bounding box center [274, 349] width 120 height 15
type input "1.2"
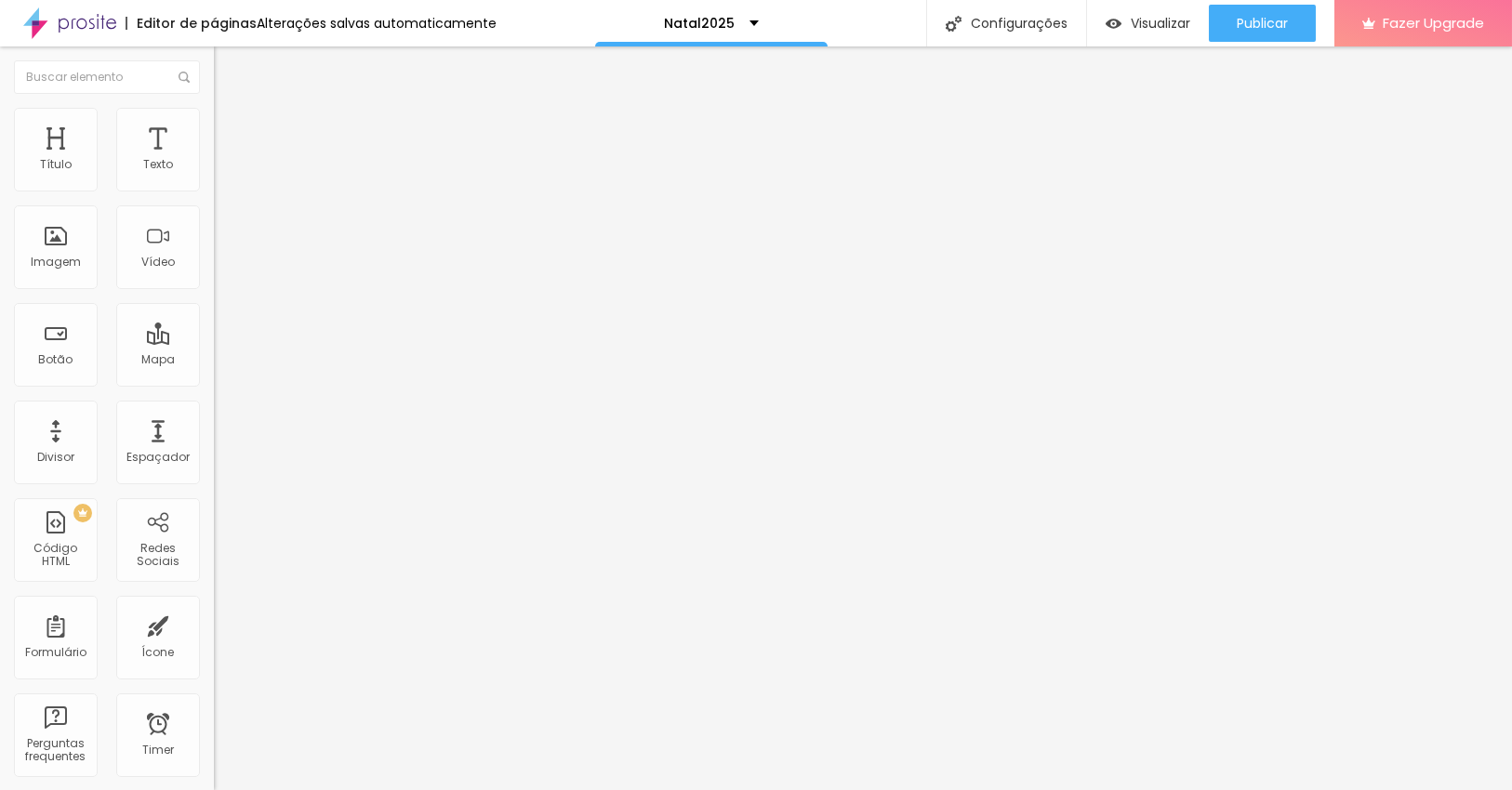
type input "1.2"
type input "1.1"
drag, startPoint x: 100, startPoint y: 461, endPoint x: 91, endPoint y: 457, distance: 9.8
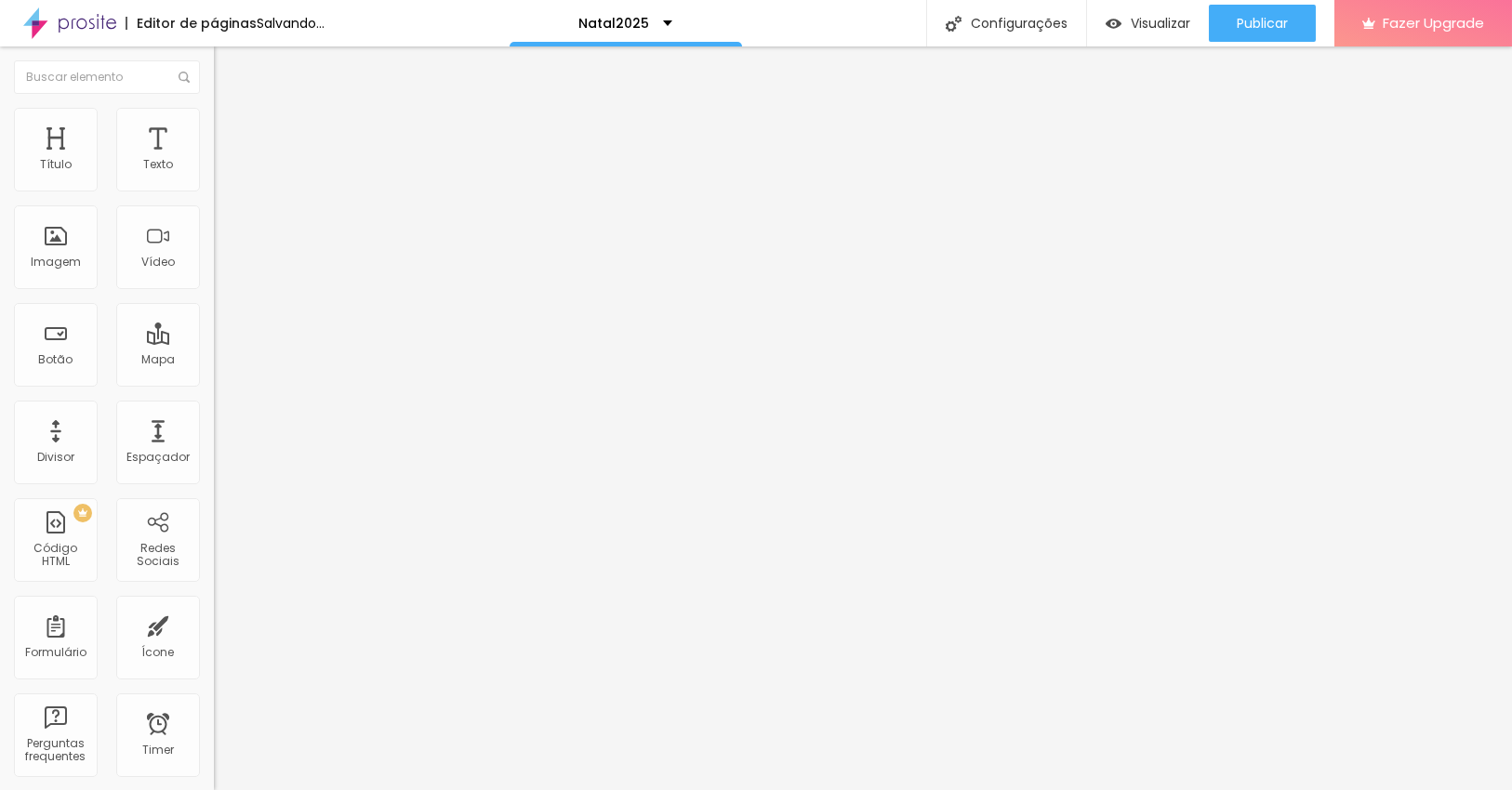
type input "1.1"
type input "64"
type input "63"
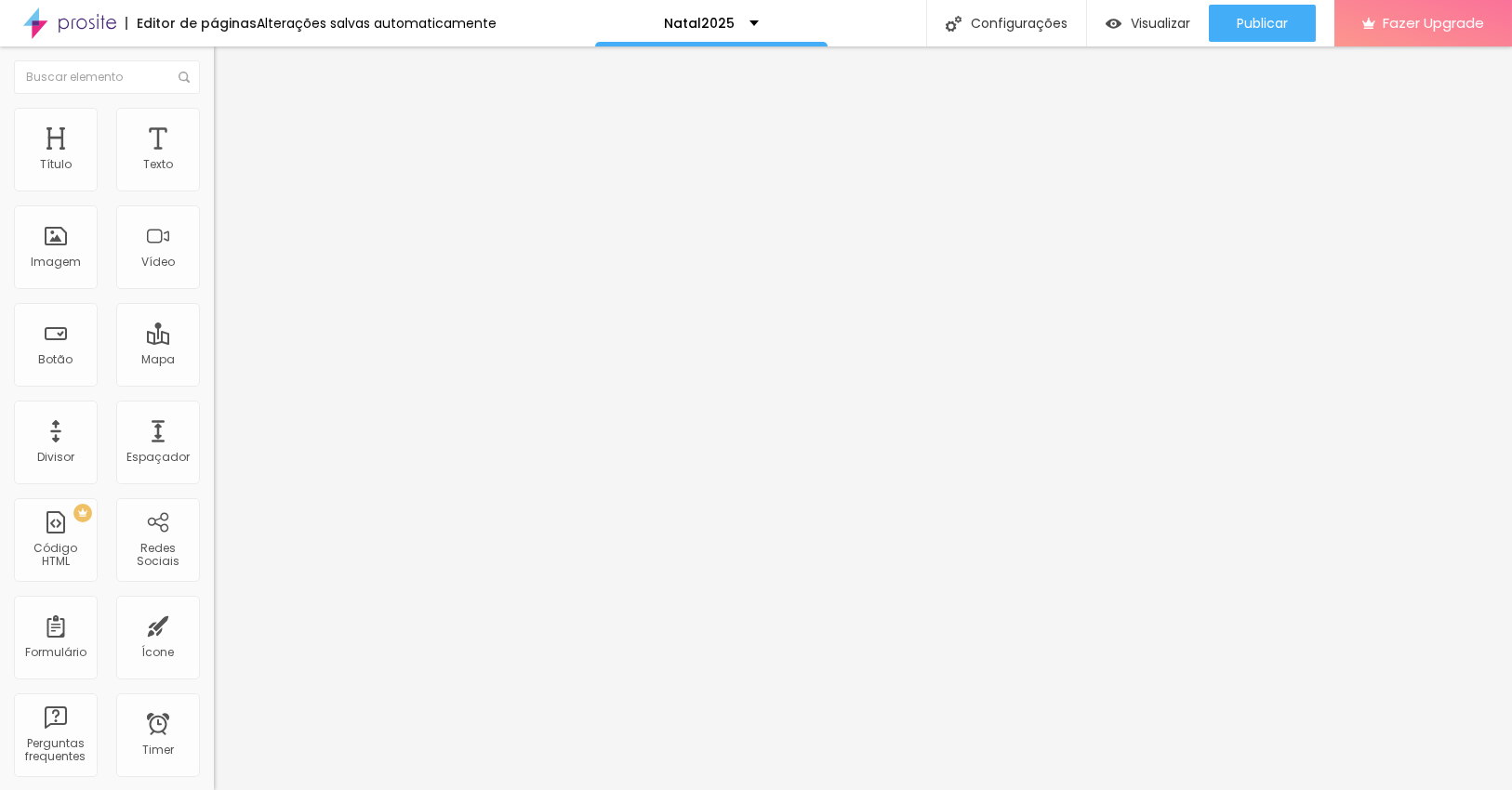
type input "63"
type input "62"
type input "61"
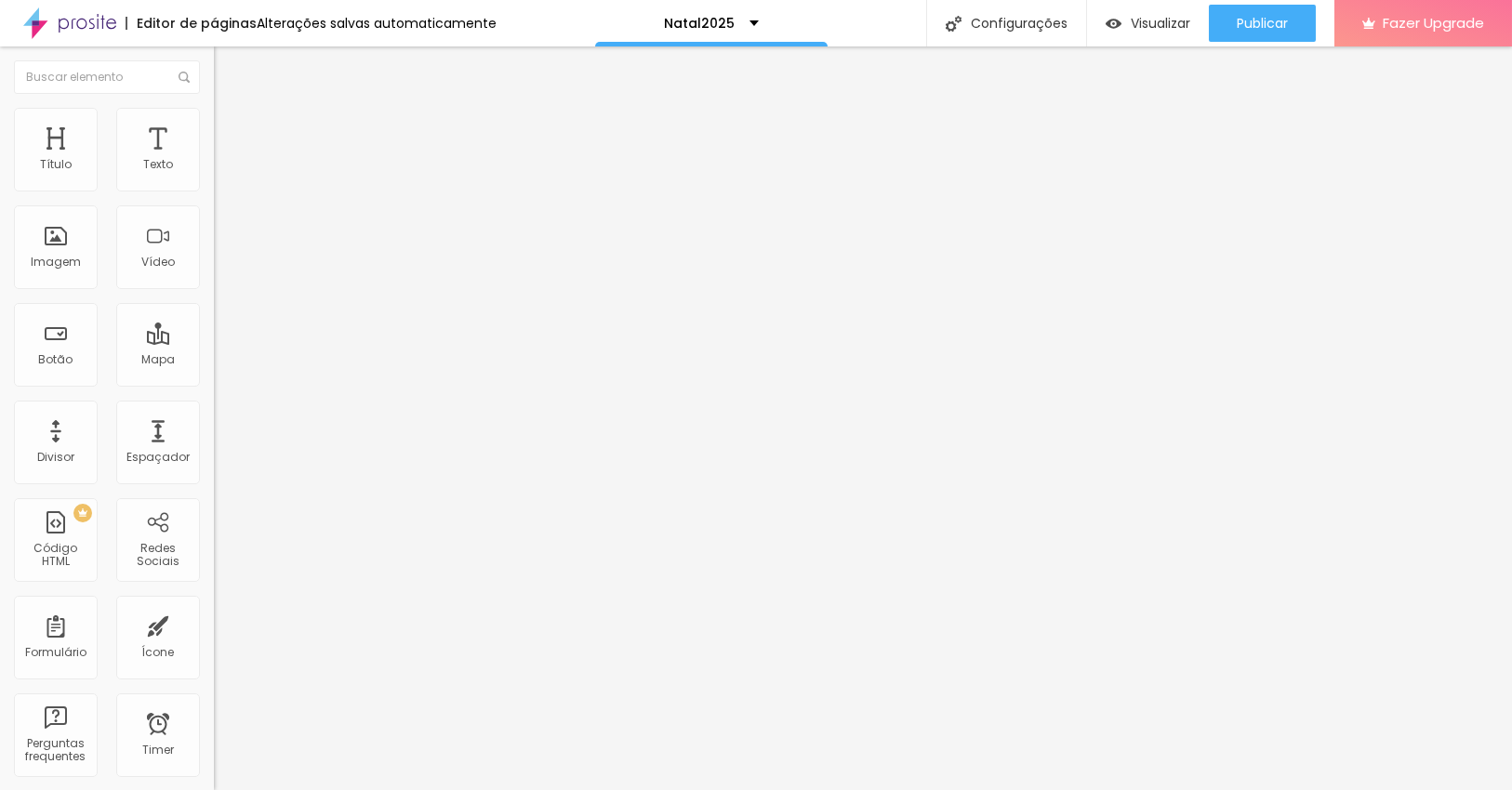
type input "60"
type input "59"
type input "58"
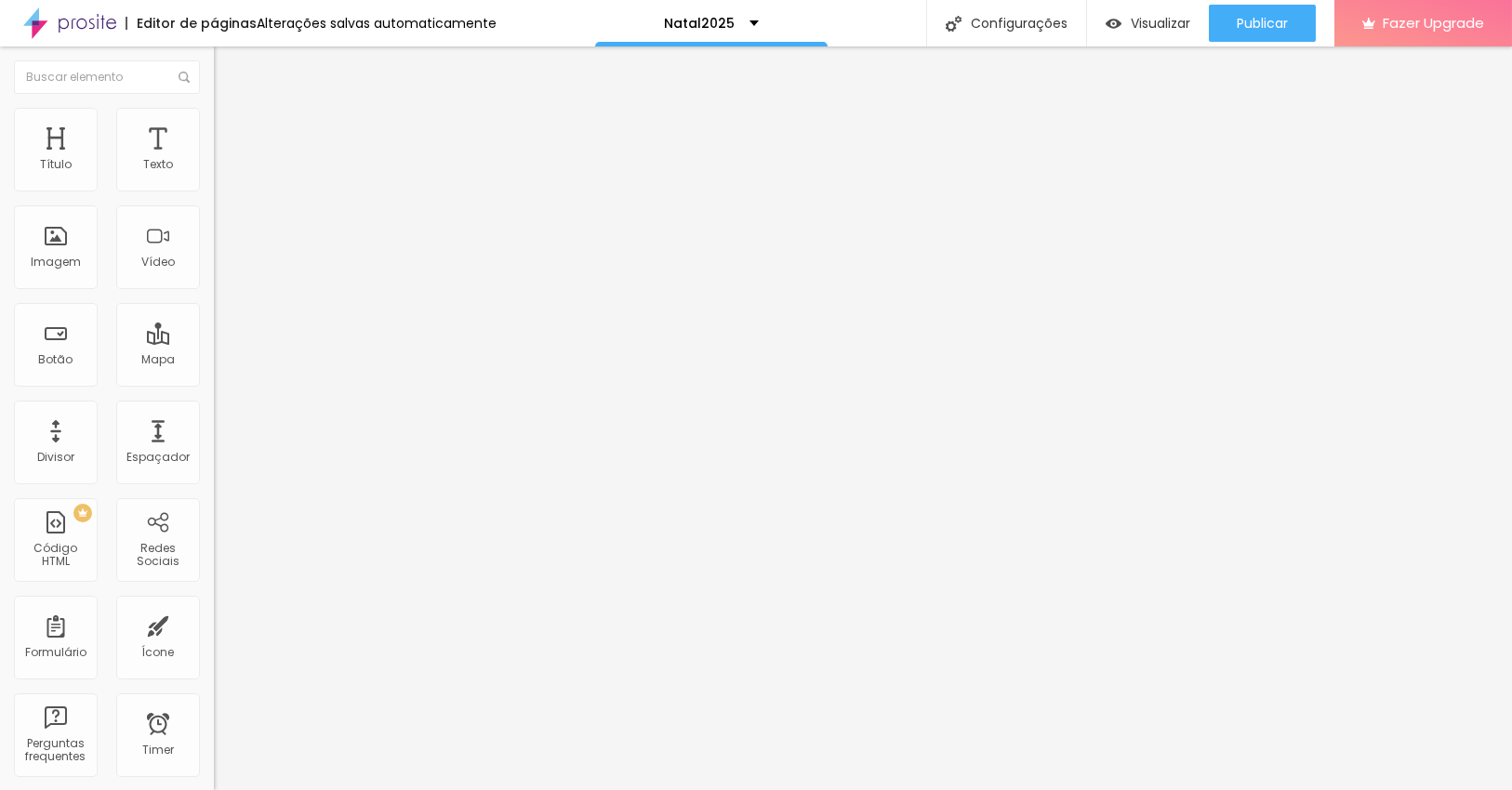
type input "58"
type input "57"
type input "56"
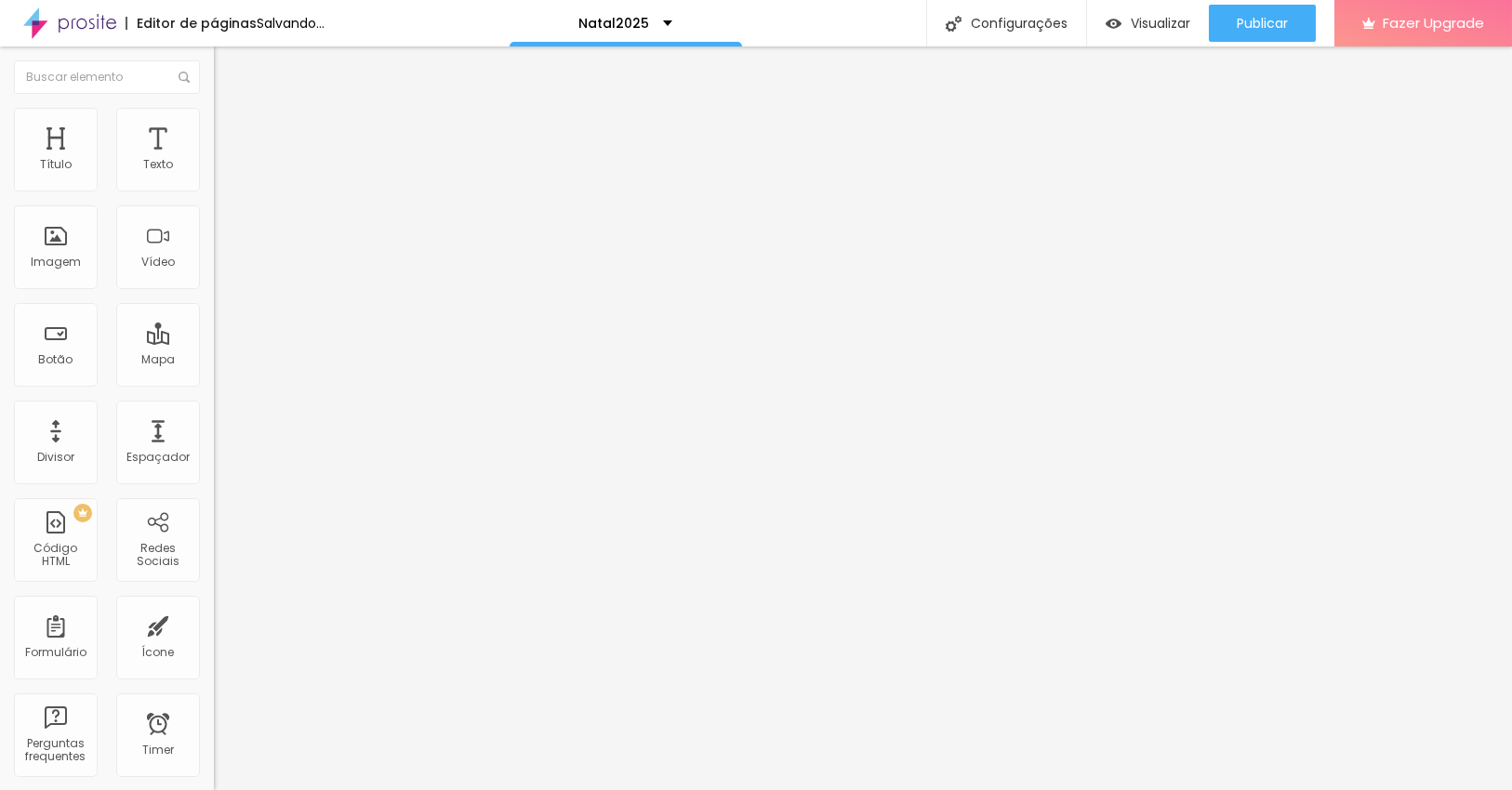
type input "55"
type input "54"
type input "53"
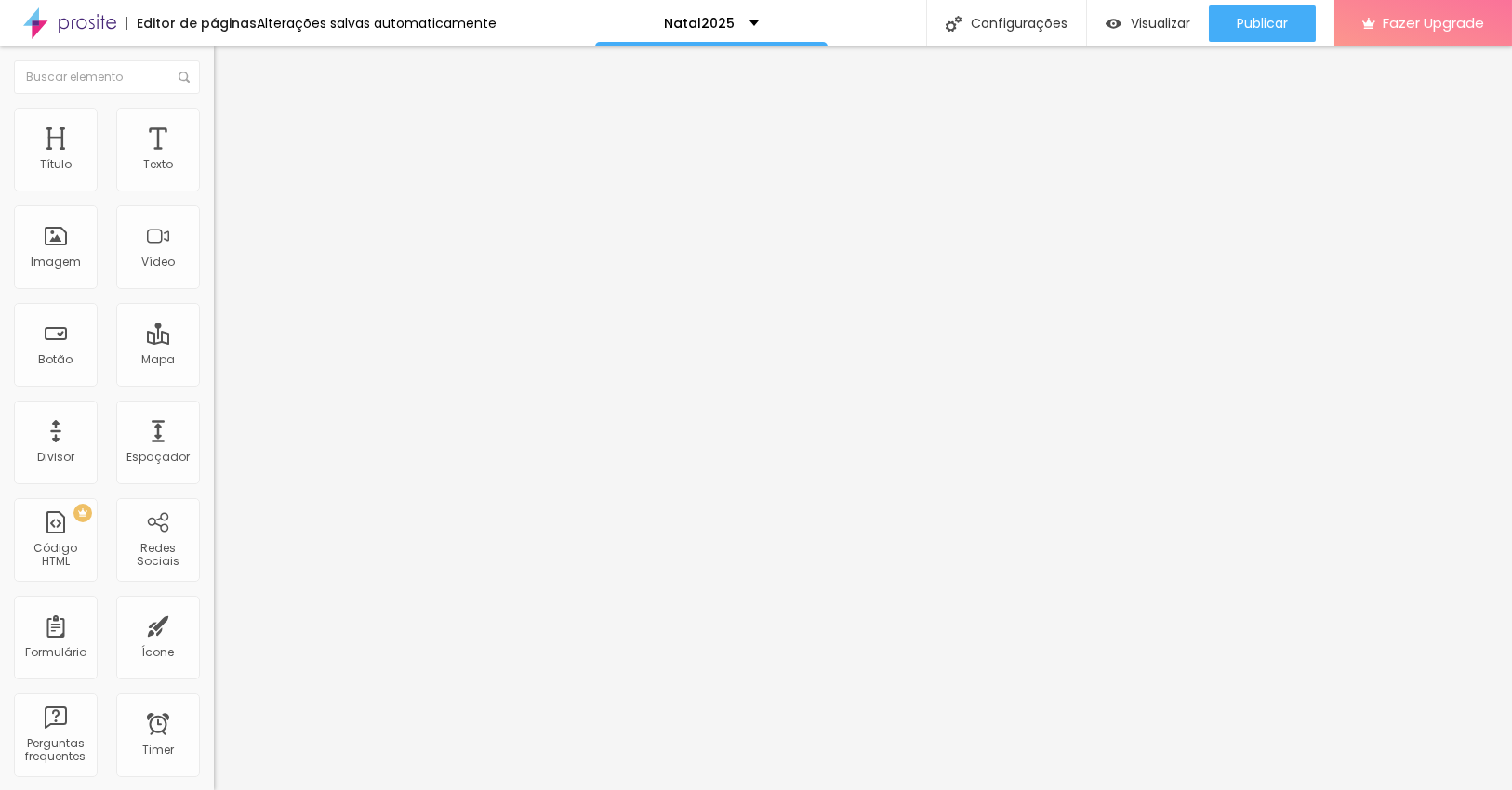
type input "53"
type input "52"
type input "51"
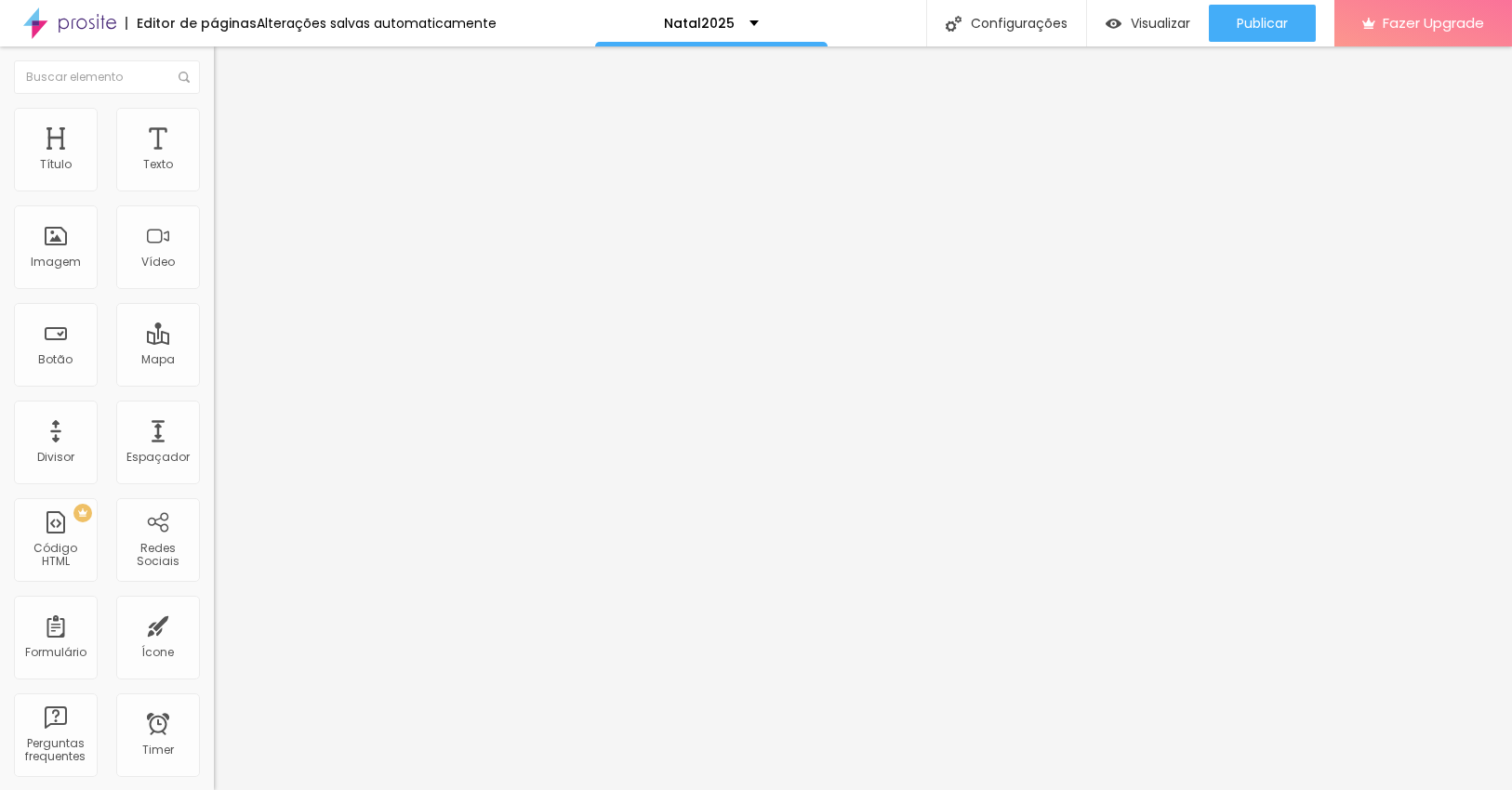
type input "50"
drag, startPoint x: 110, startPoint y: 389, endPoint x: 91, endPoint y: 388, distance: 19.0
type input "50"
click at [214, 438] on input "range" at bounding box center [274, 445] width 120 height 15
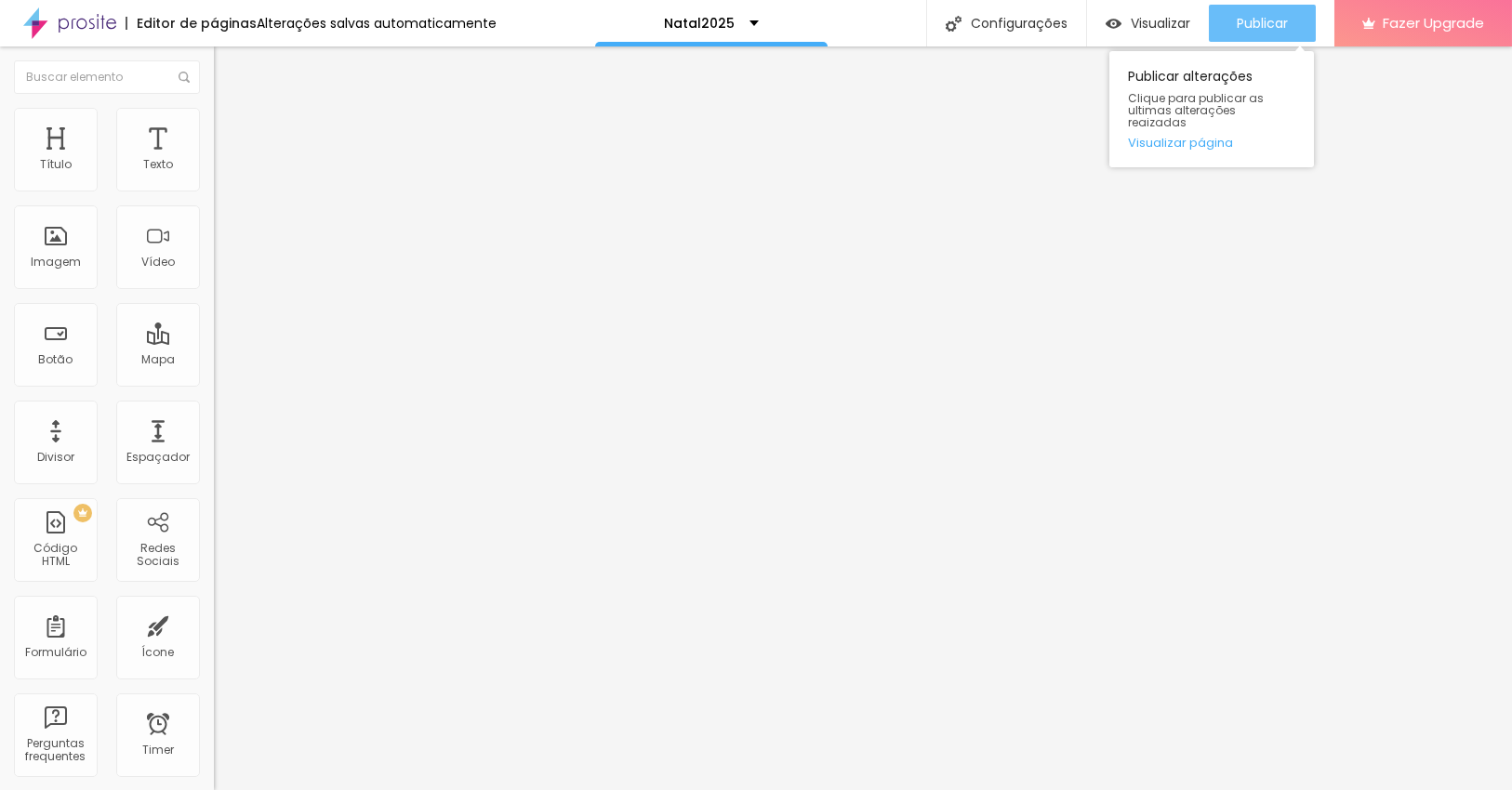
click at [1252, 16] on span "Publicar" at bounding box center [1262, 23] width 51 height 15
click at [1260, 29] on span "Publicar" at bounding box center [1262, 23] width 51 height 15
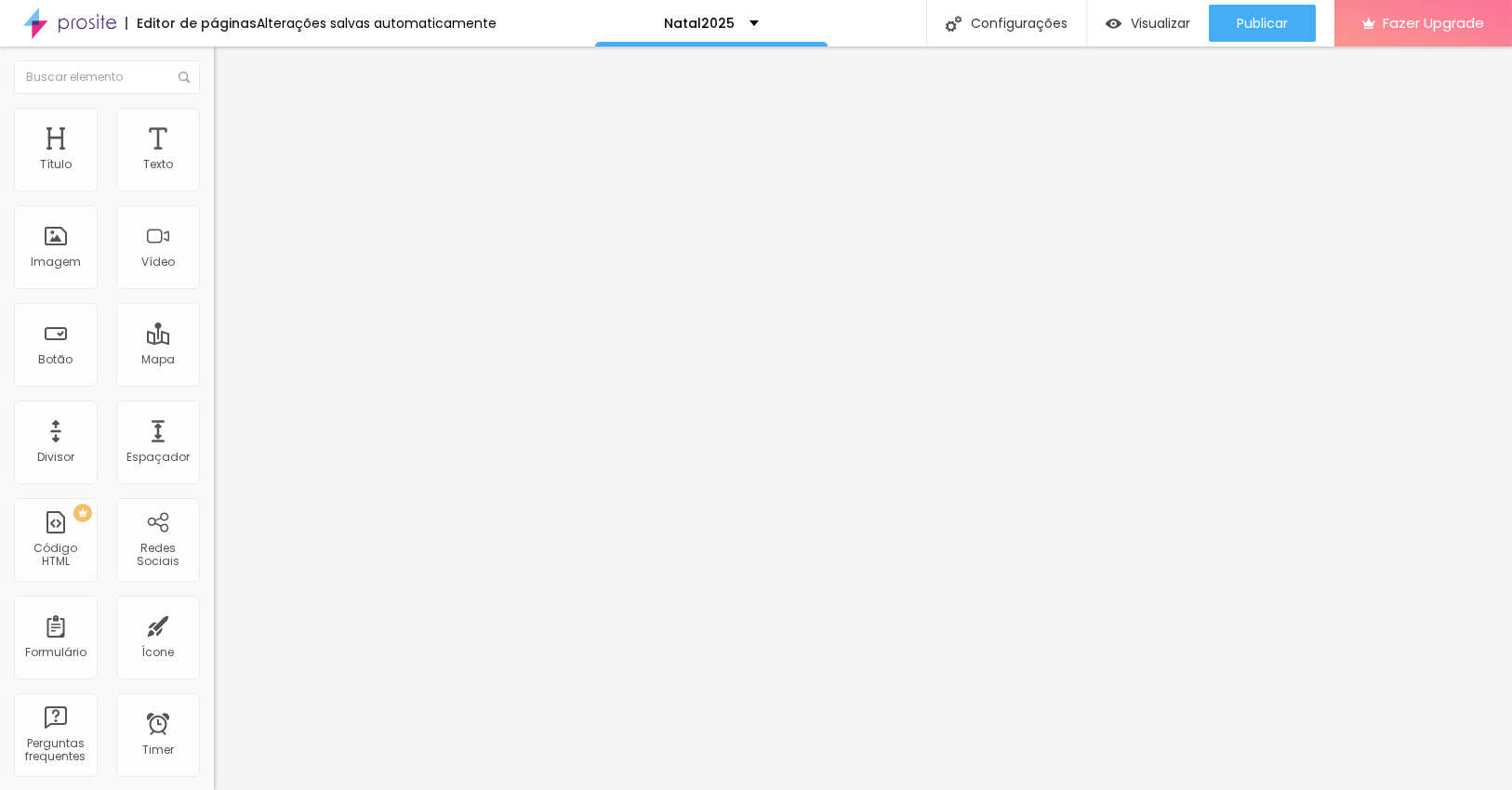
type input "61"
type input "60"
type input "58"
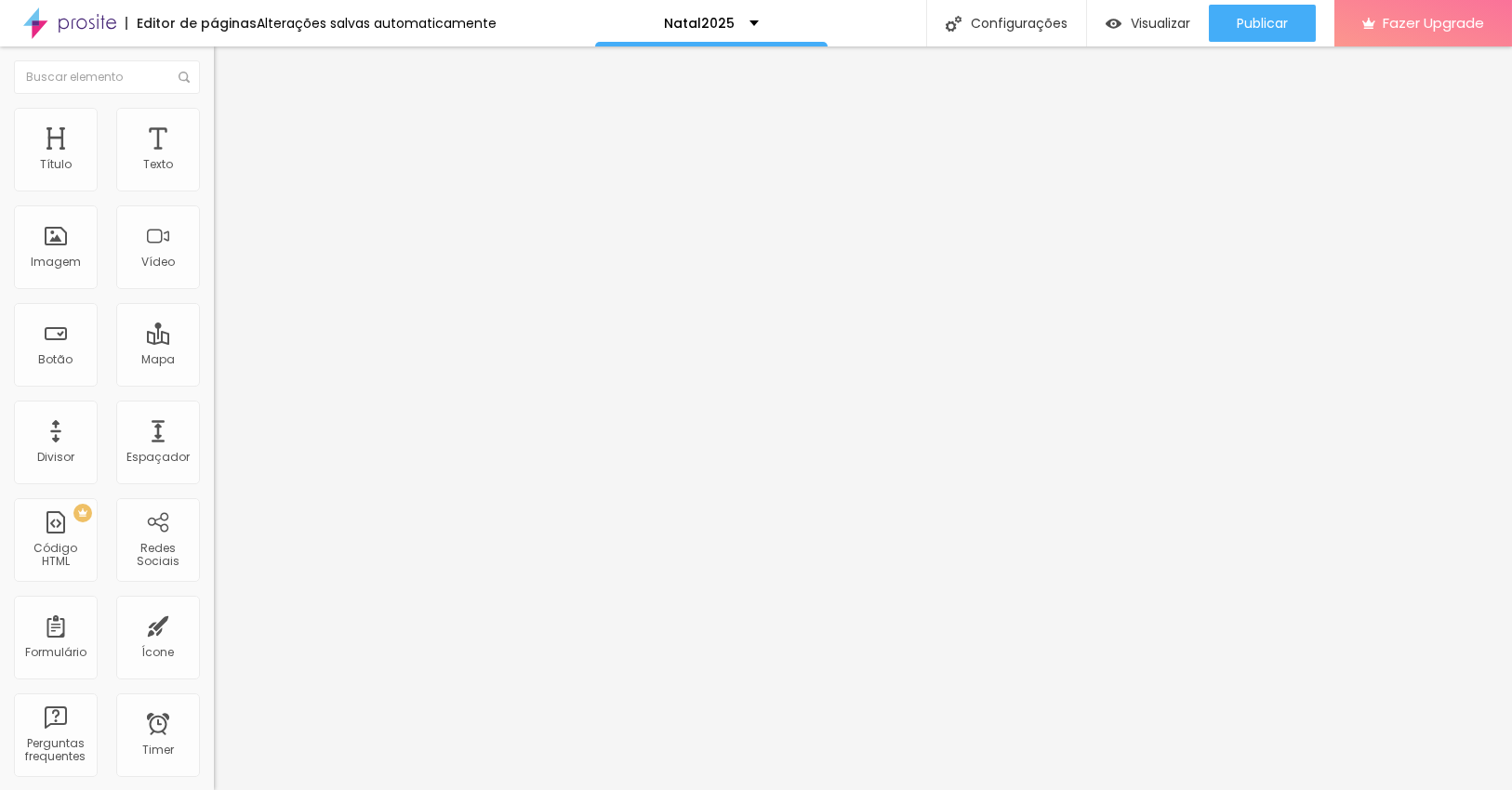
type input "58"
type input "57"
type input "56"
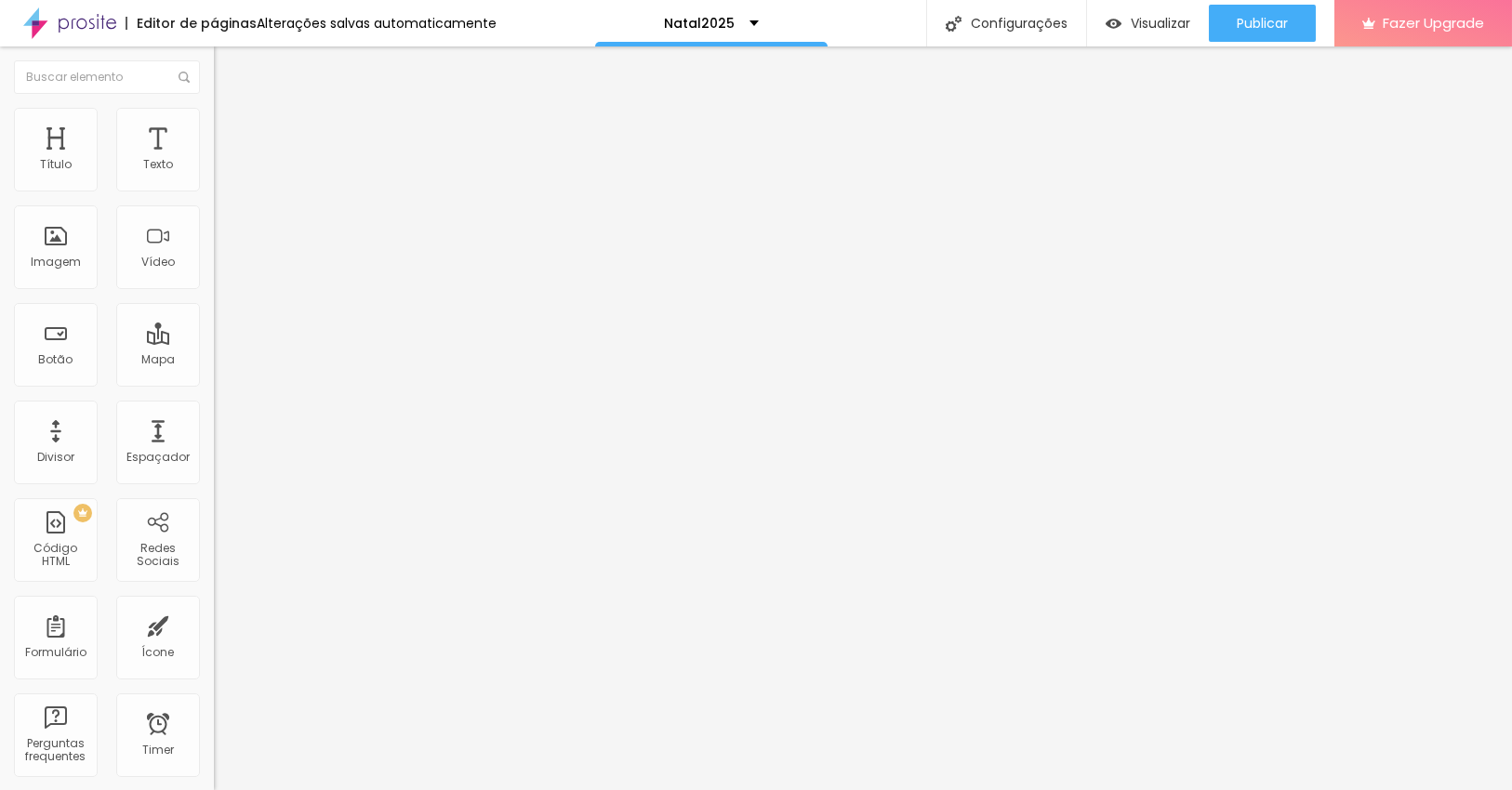
type input "55"
type input "54"
type input "53"
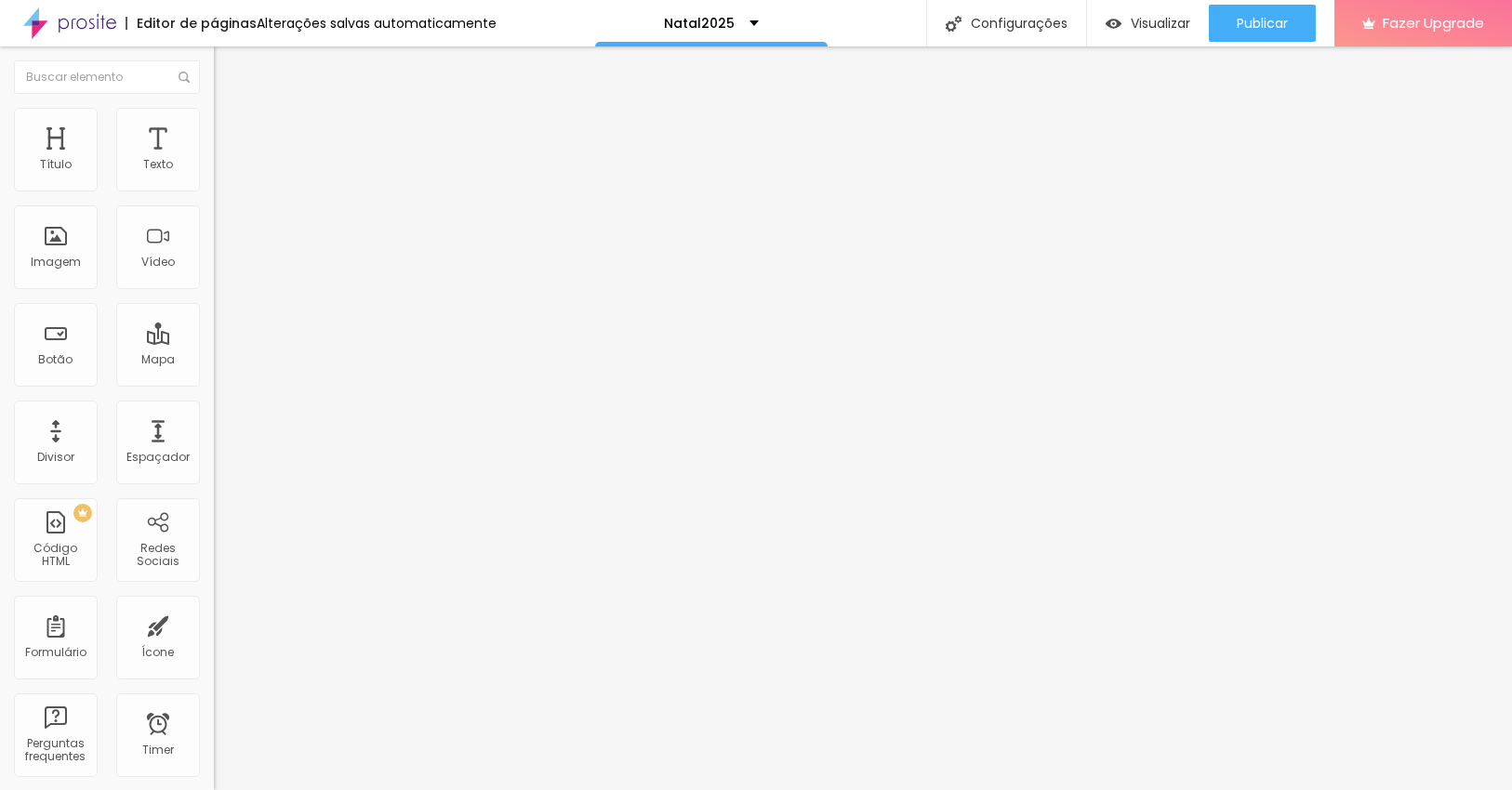
type input "53"
type input "52"
type input "51"
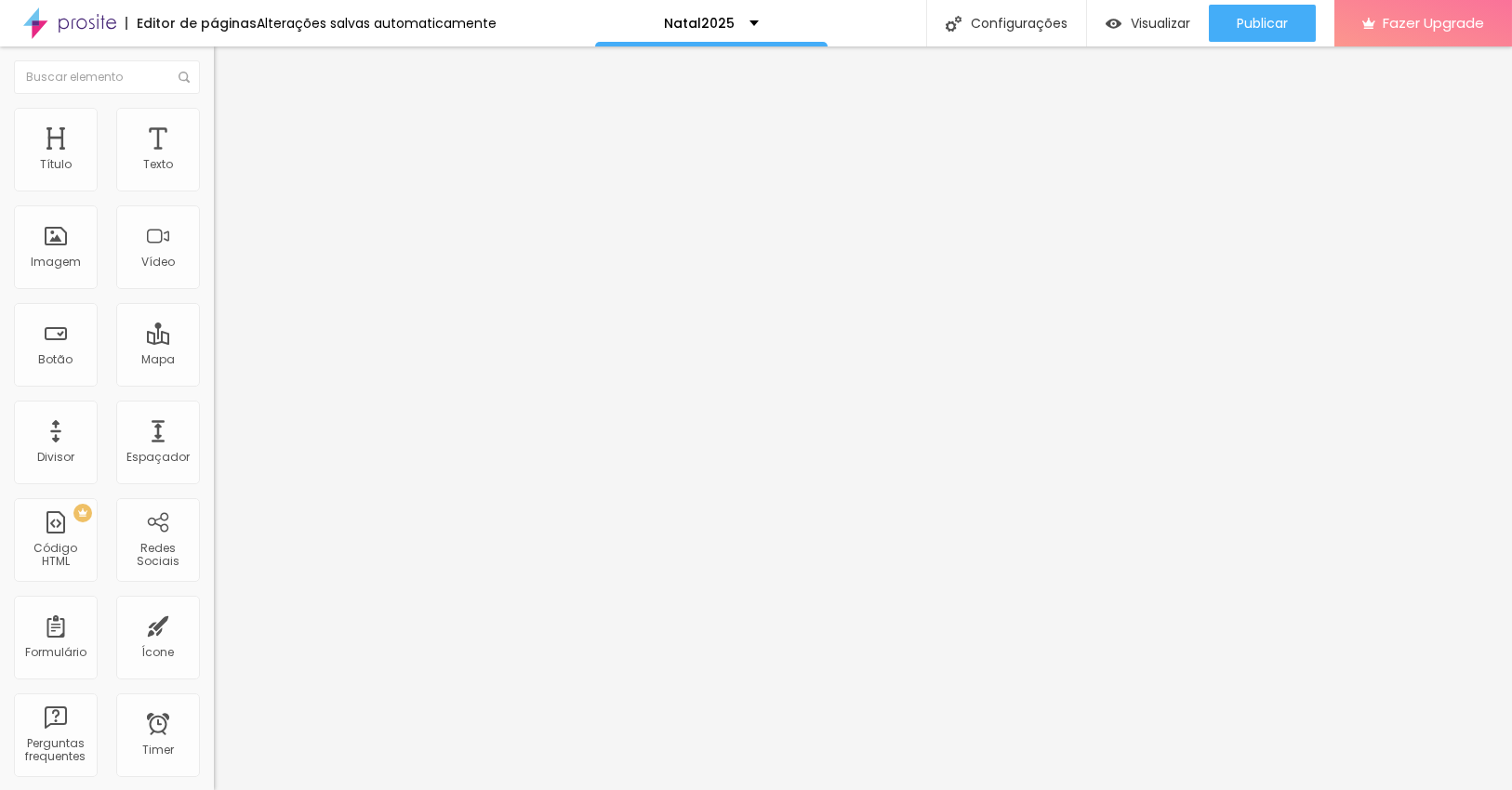
type input "50"
drag, startPoint x: 106, startPoint y: 390, endPoint x: 90, endPoint y: 390, distance: 16.0
type input "50"
click at [214, 438] on input "range" at bounding box center [274, 445] width 120 height 15
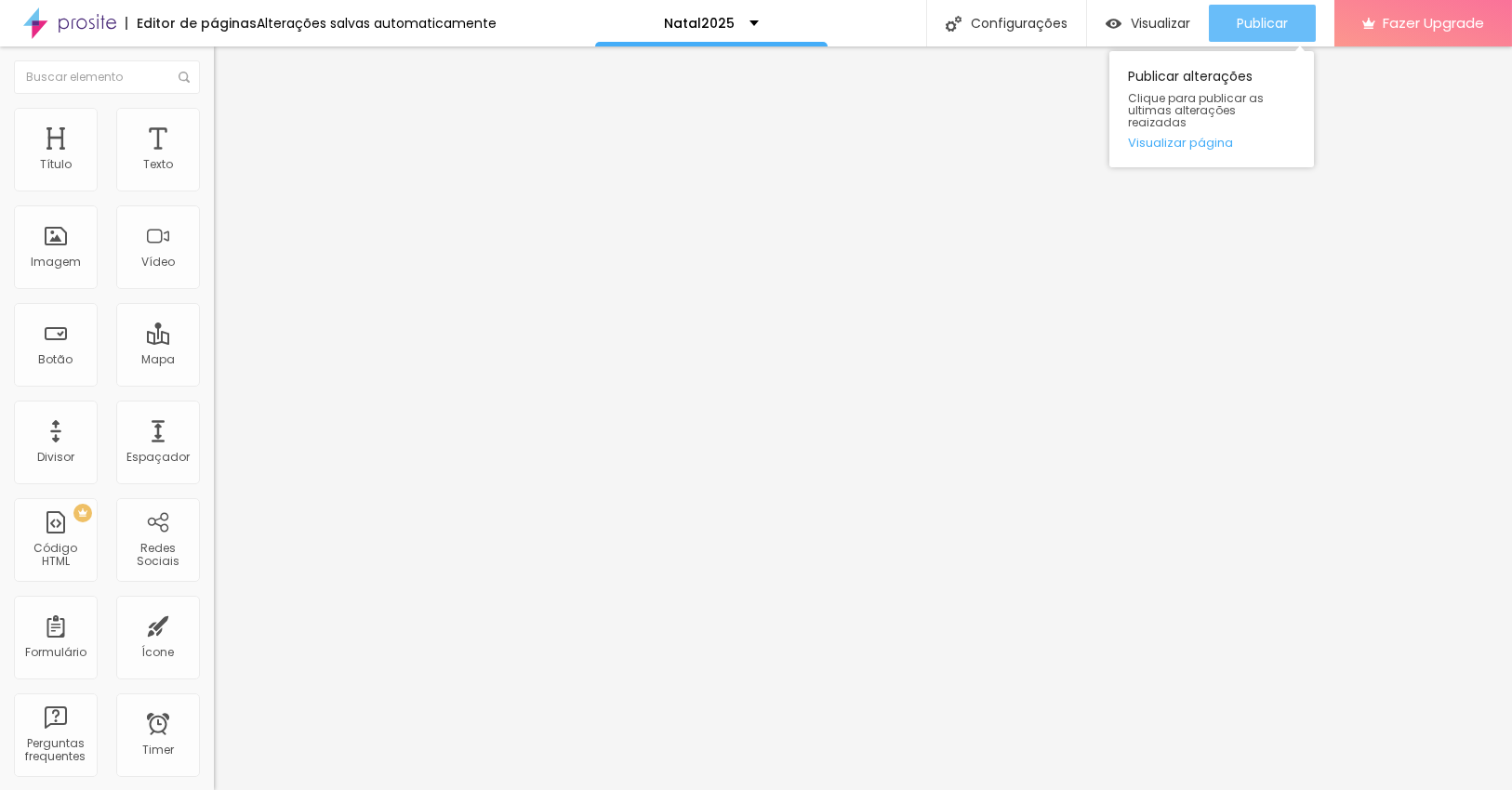
click at [1272, 30] on span "Publicar" at bounding box center [1262, 23] width 51 height 15
